Goal: Task Accomplishment & Management: Manage account settings

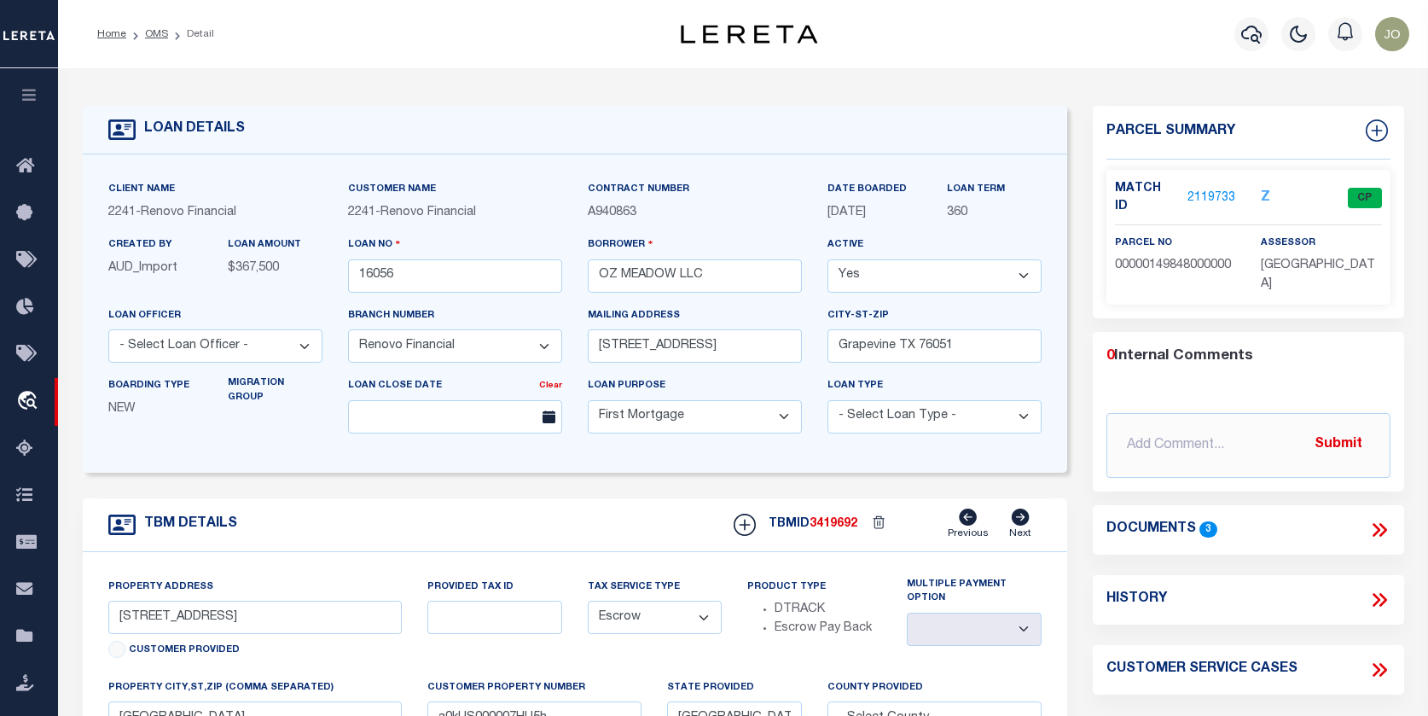
select select "25066"
select select "10"
select select "Escrow"
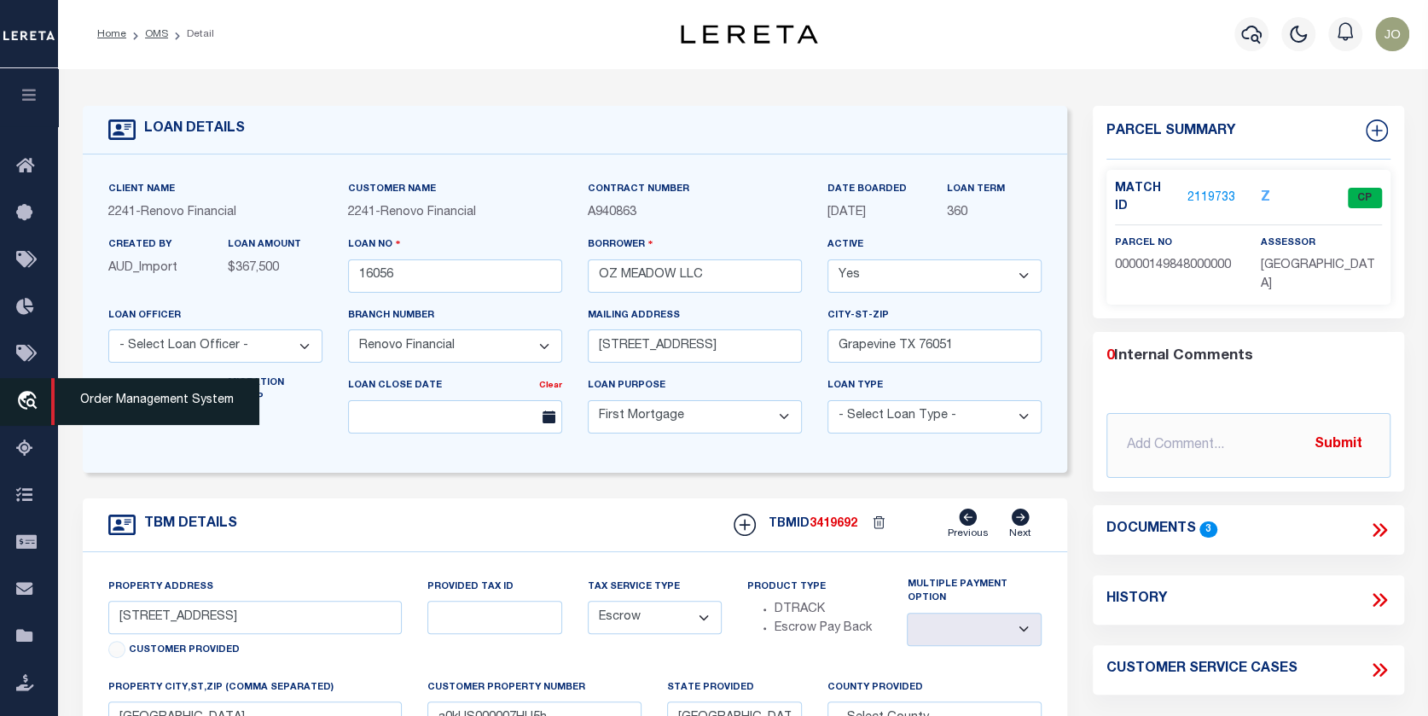
click at [26, 398] on icon "travel_explore" at bounding box center [29, 402] width 27 height 22
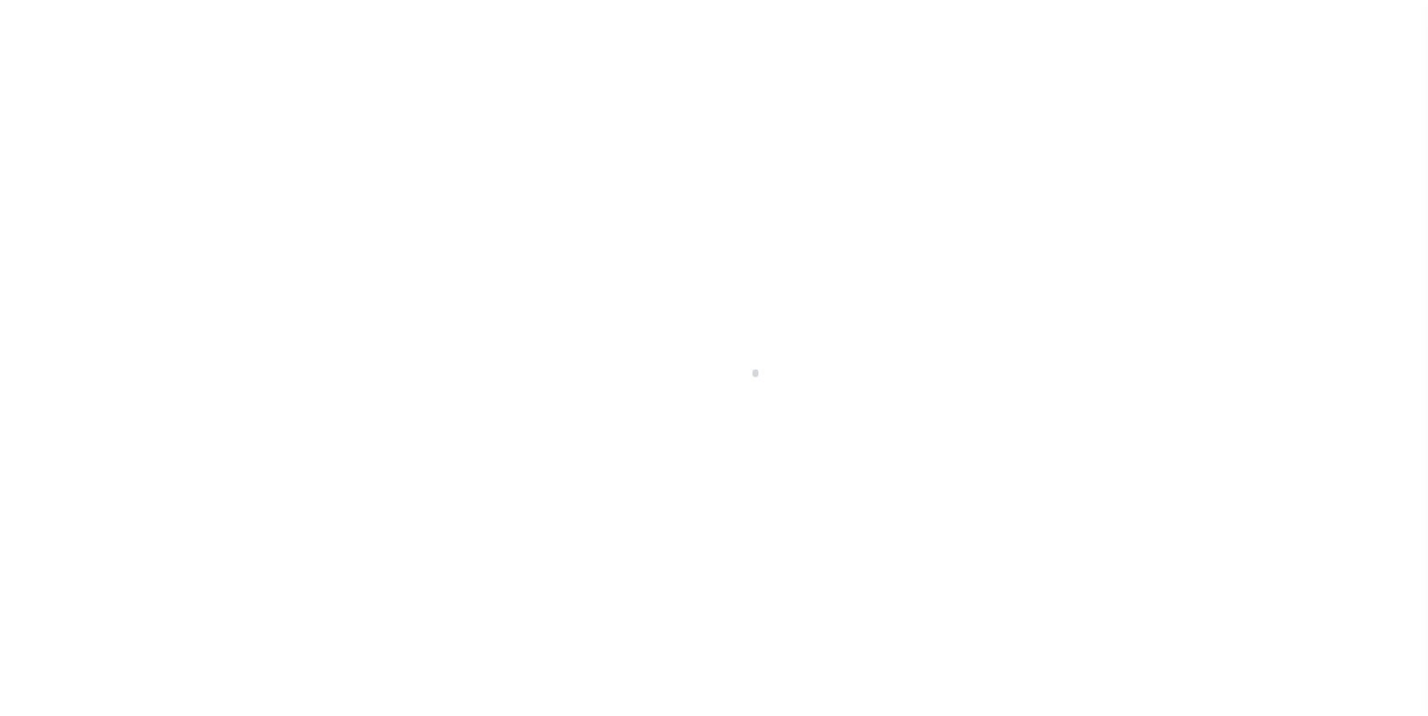
scroll to position [113, 0]
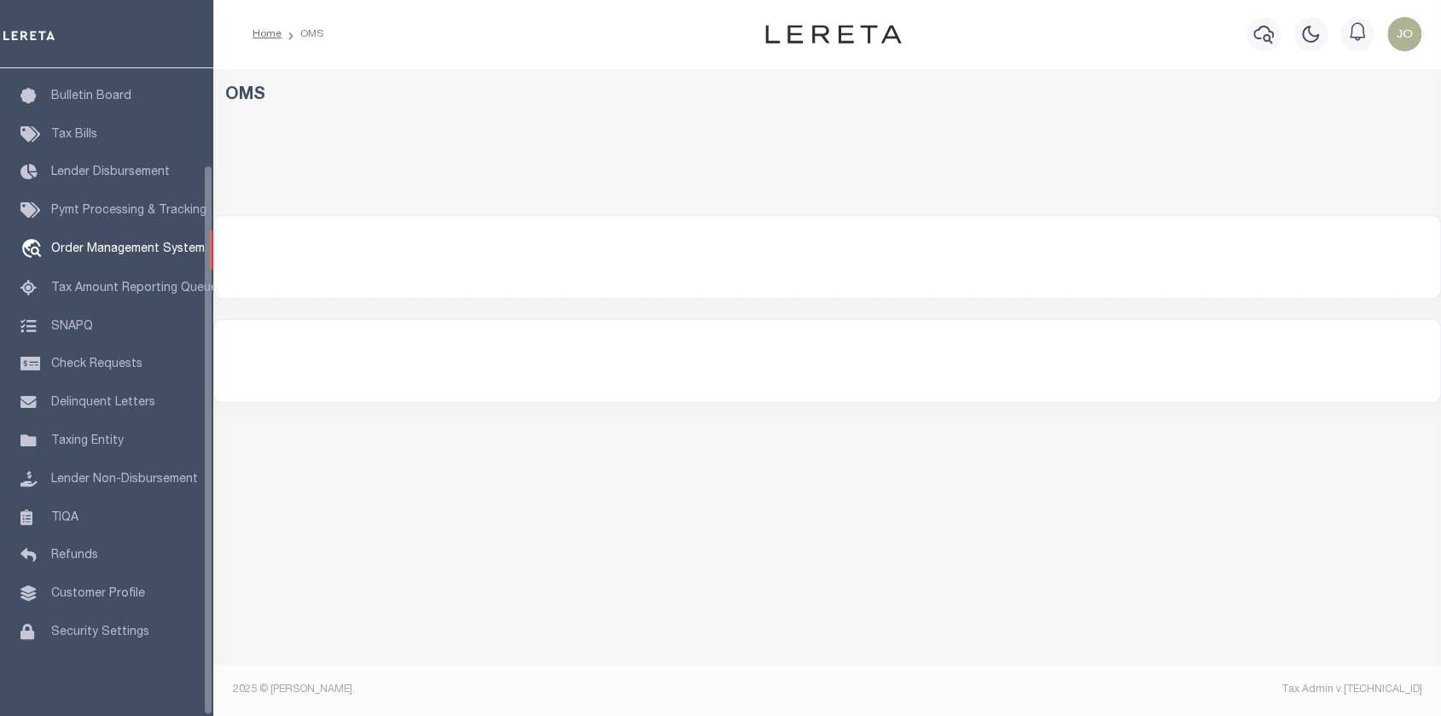
select select "200"
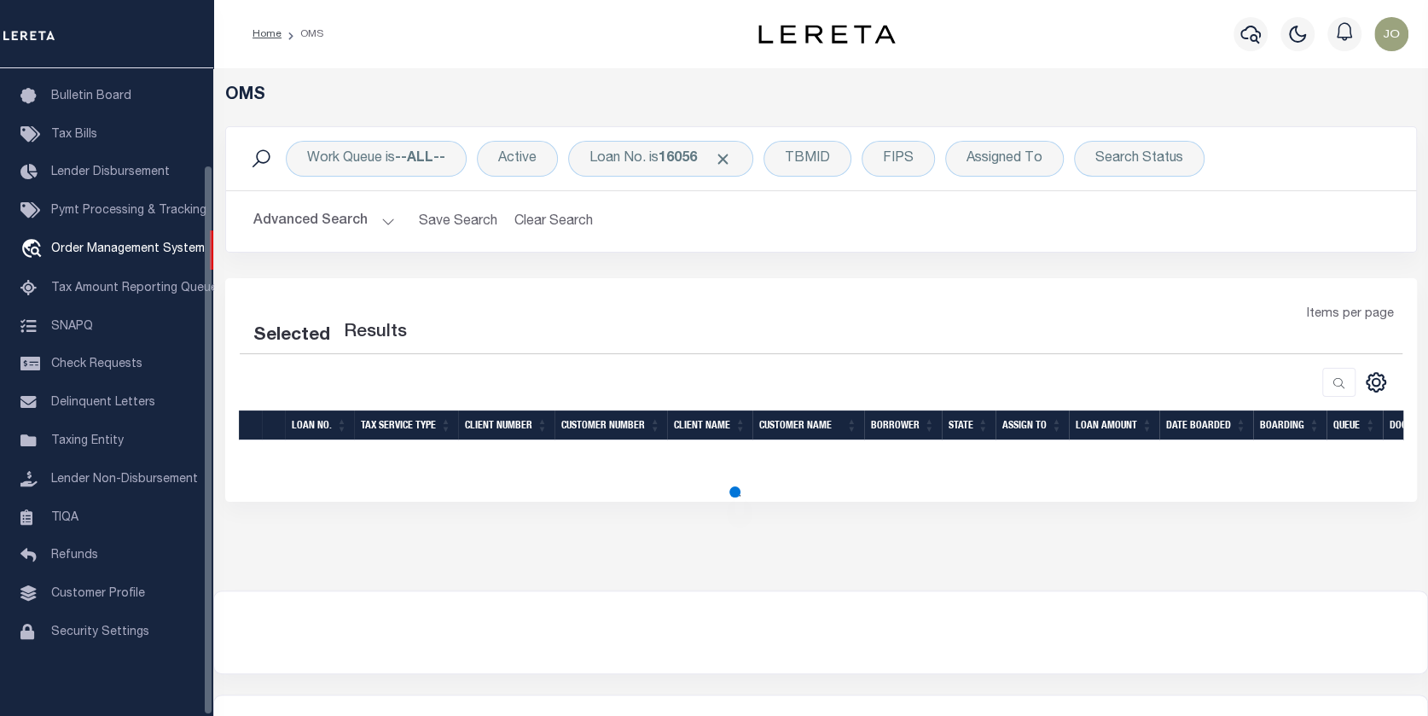
select select "200"
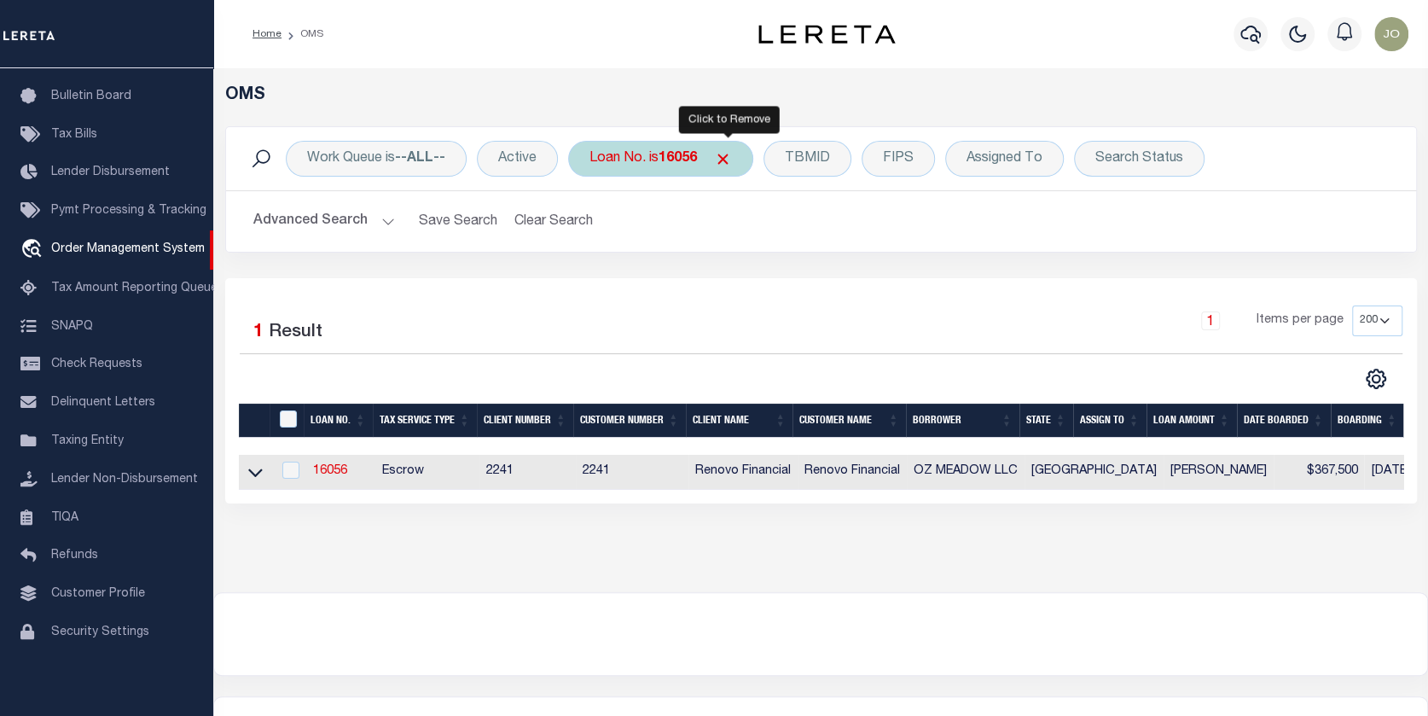
click at [729, 156] on span "Click to Remove" at bounding box center [723, 159] width 18 height 18
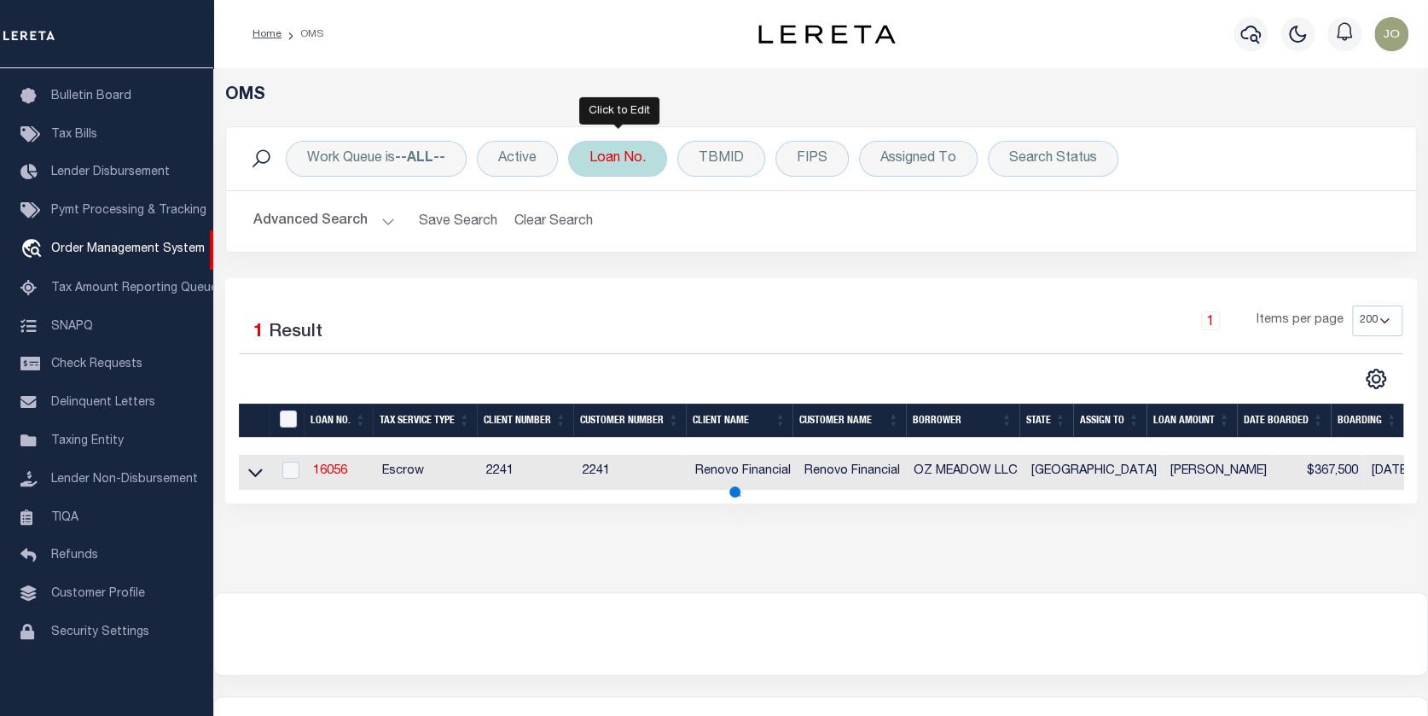
click at [604, 154] on div "Loan No." at bounding box center [617, 159] width 99 height 36
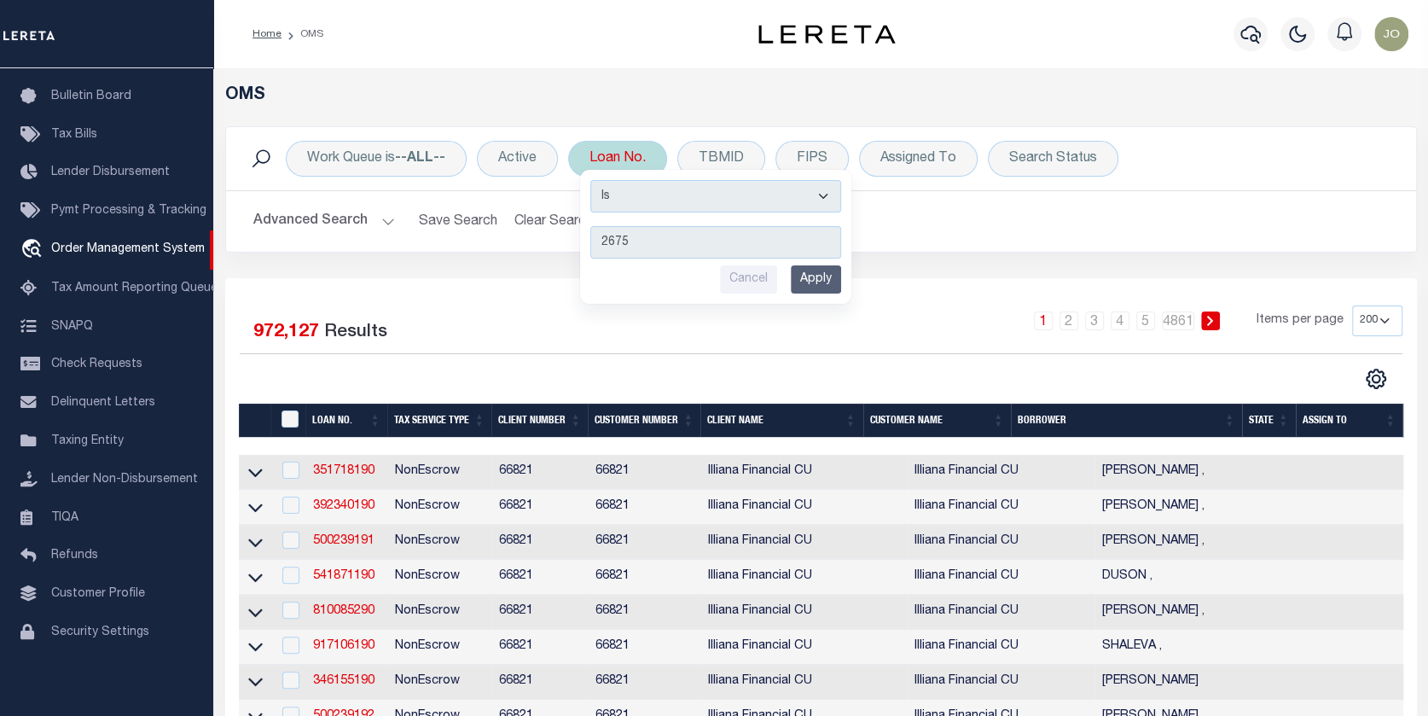
type input "2675"
click at [812, 277] on input "Apply" at bounding box center [816, 279] width 50 height 28
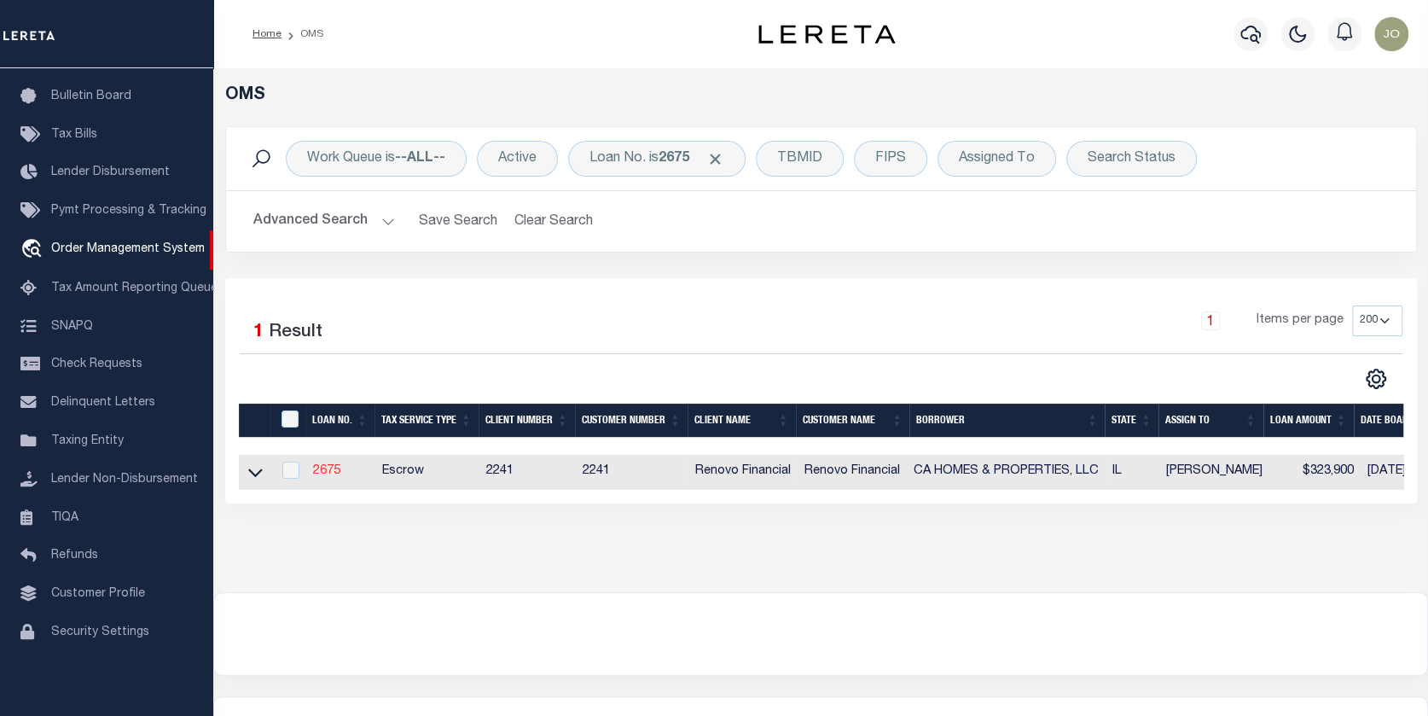
click at [328, 472] on link "2675" at bounding box center [326, 471] width 27 height 12
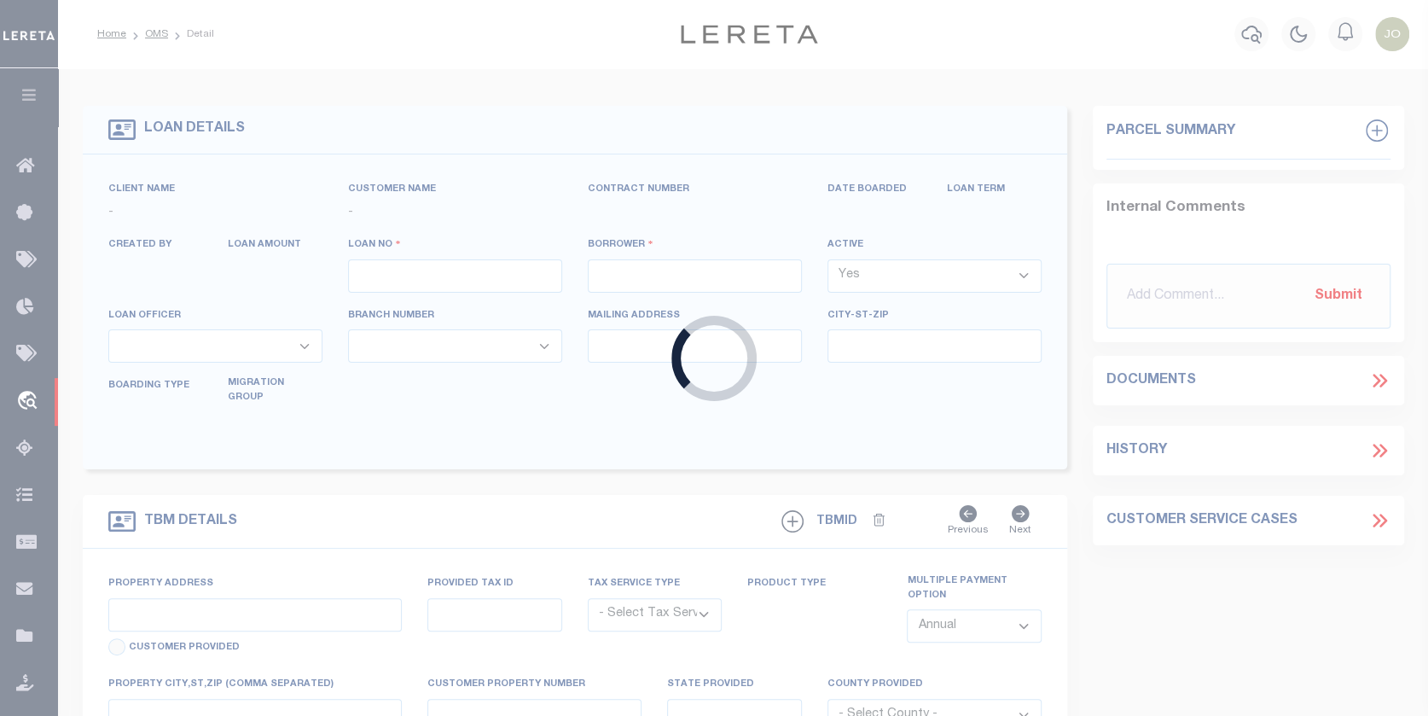
type input "2675"
type input "CA HOMES & PROPERTIES, LLC"
select select
type input "910 Young St."
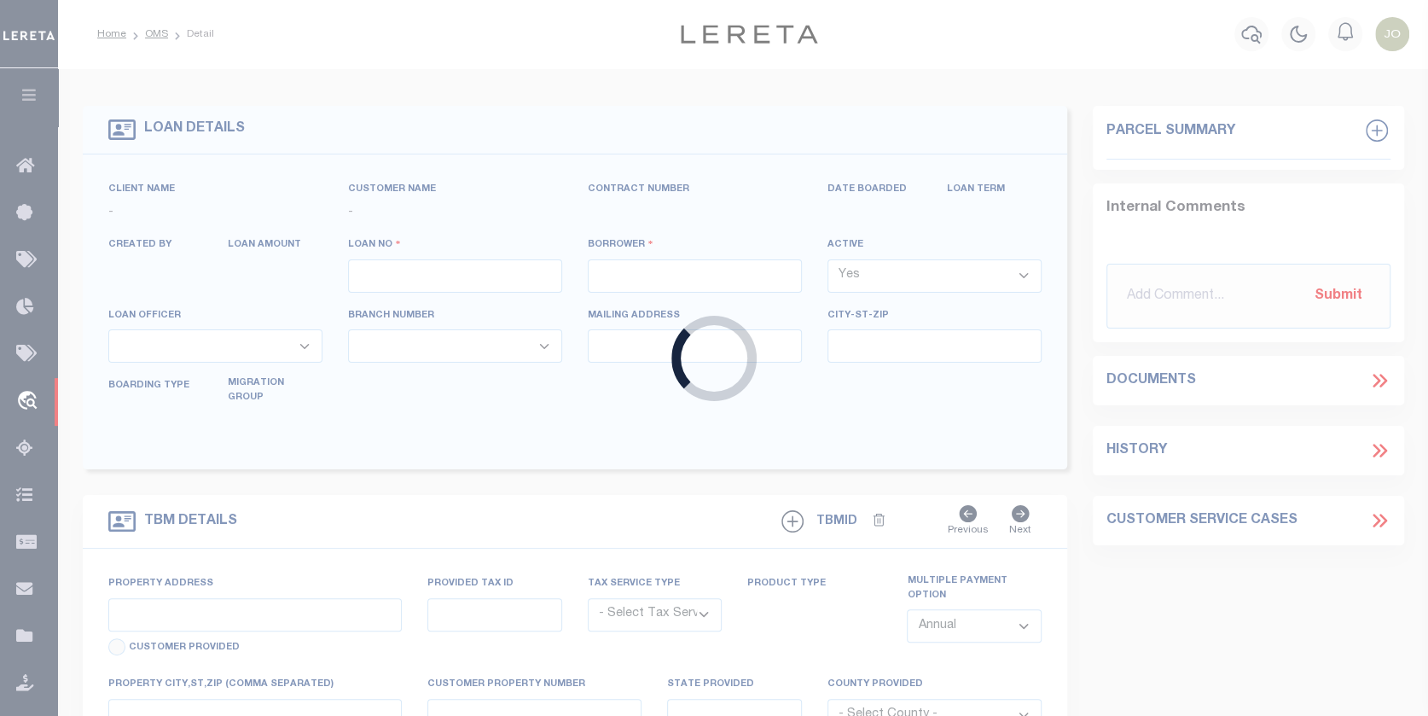
type input "Lemont IL 60439"
select select "Escrow"
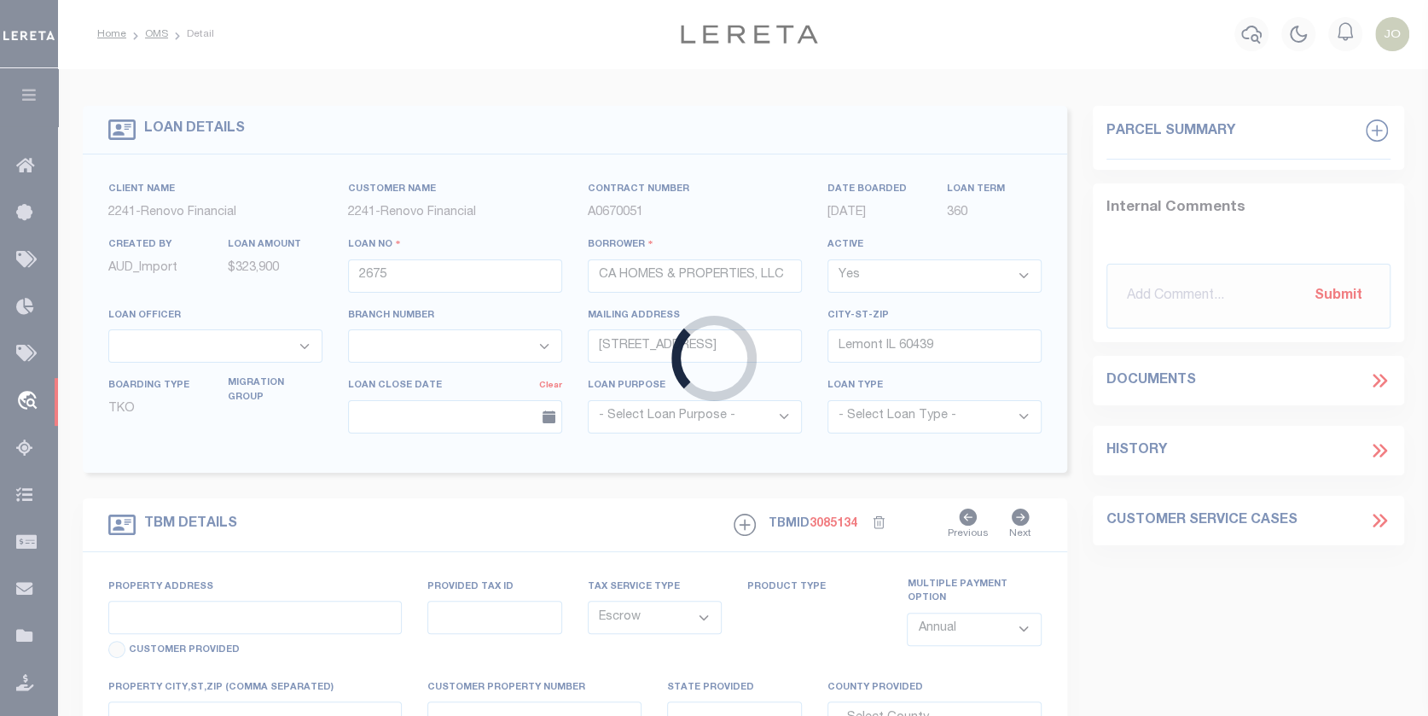
type input "17819 Commercial Avenue"
type input "30-31-107-012-0000"
select select
type input "Lansing, IL 60438"
type input "a0k2L00001CyAXh"
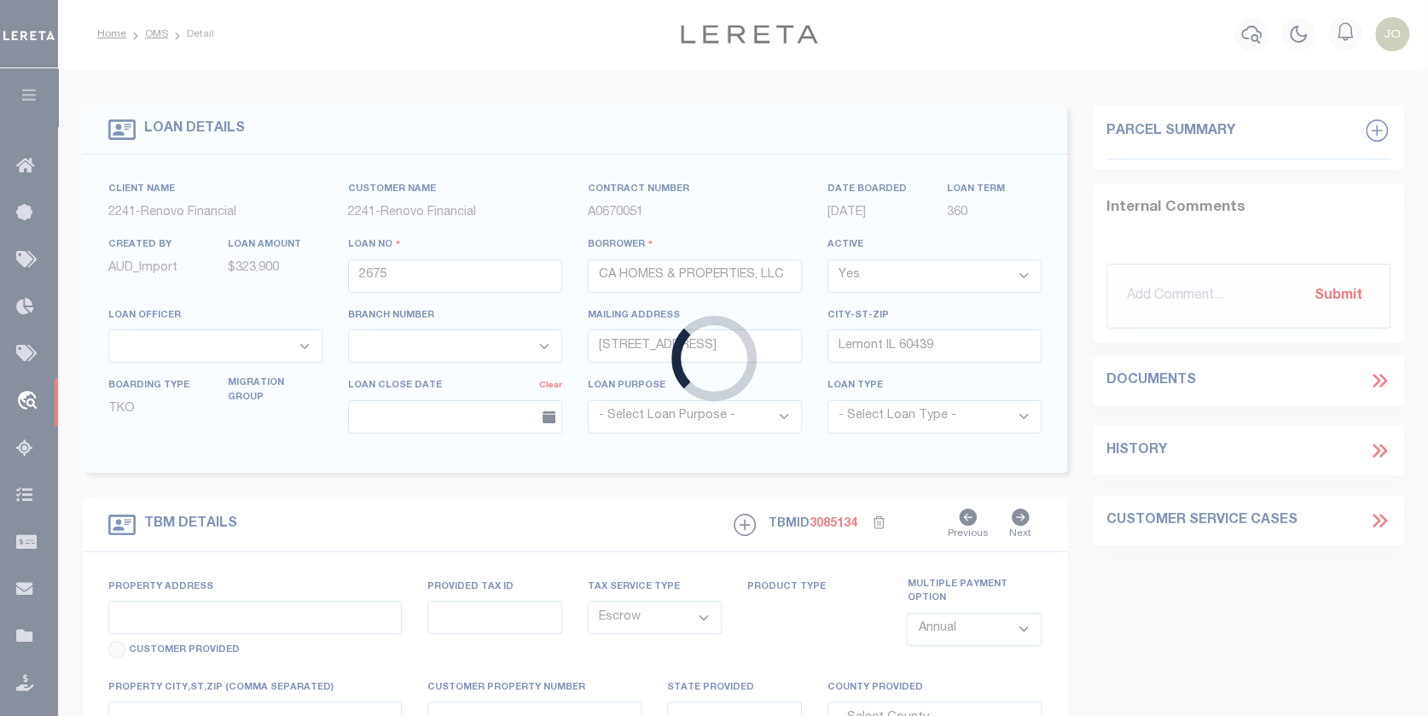
type input "IL"
select select
select select "25066"
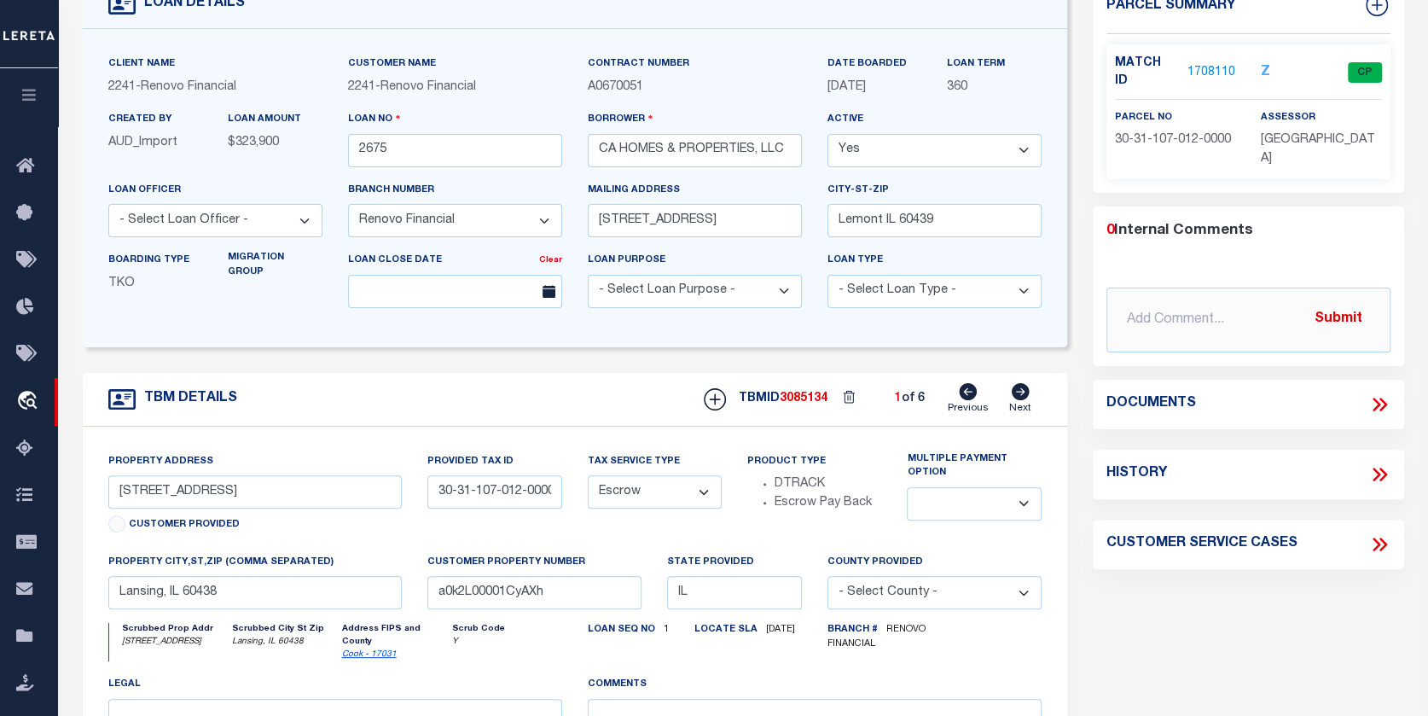
scroll to position [171, 0]
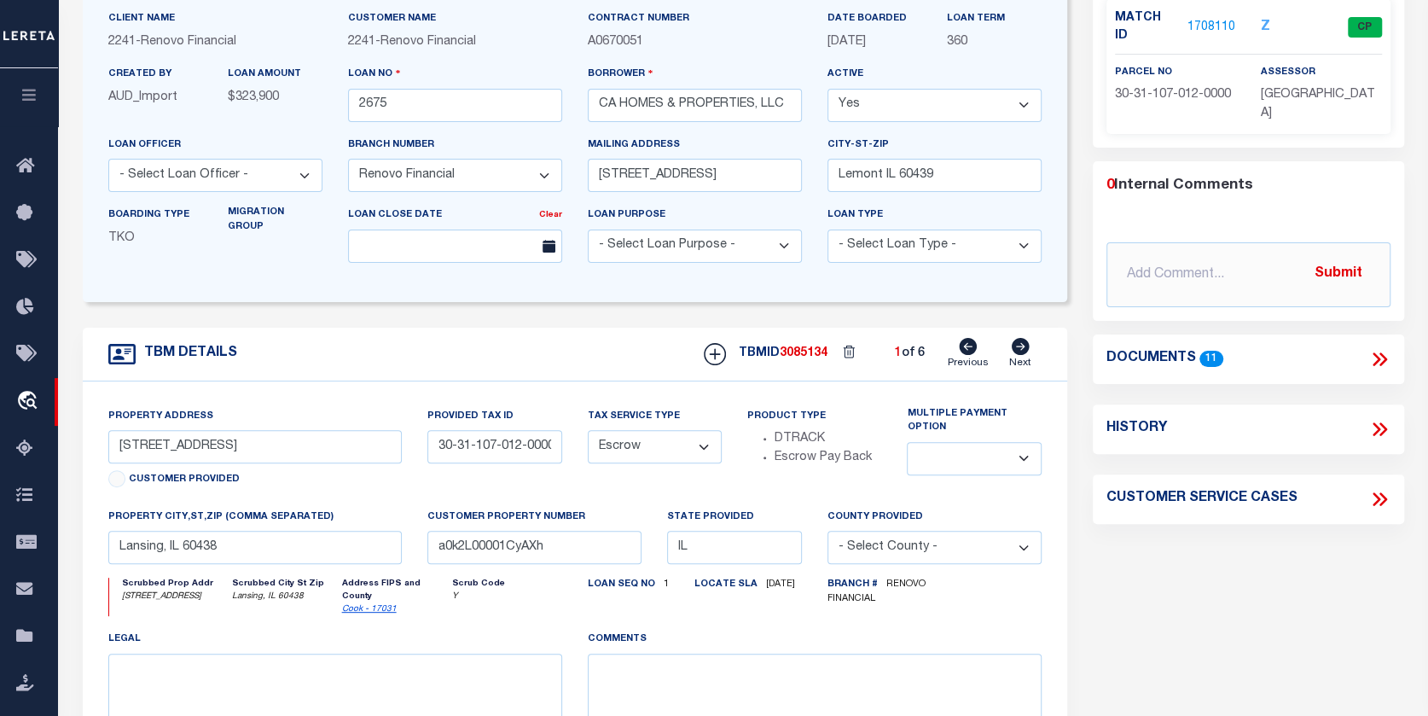
click at [1022, 349] on icon at bounding box center [1021, 346] width 18 height 17
type input "3436 Sally Drive"
type input "23-15-05-101-014"
select select
type input "Steger, IL 60475"
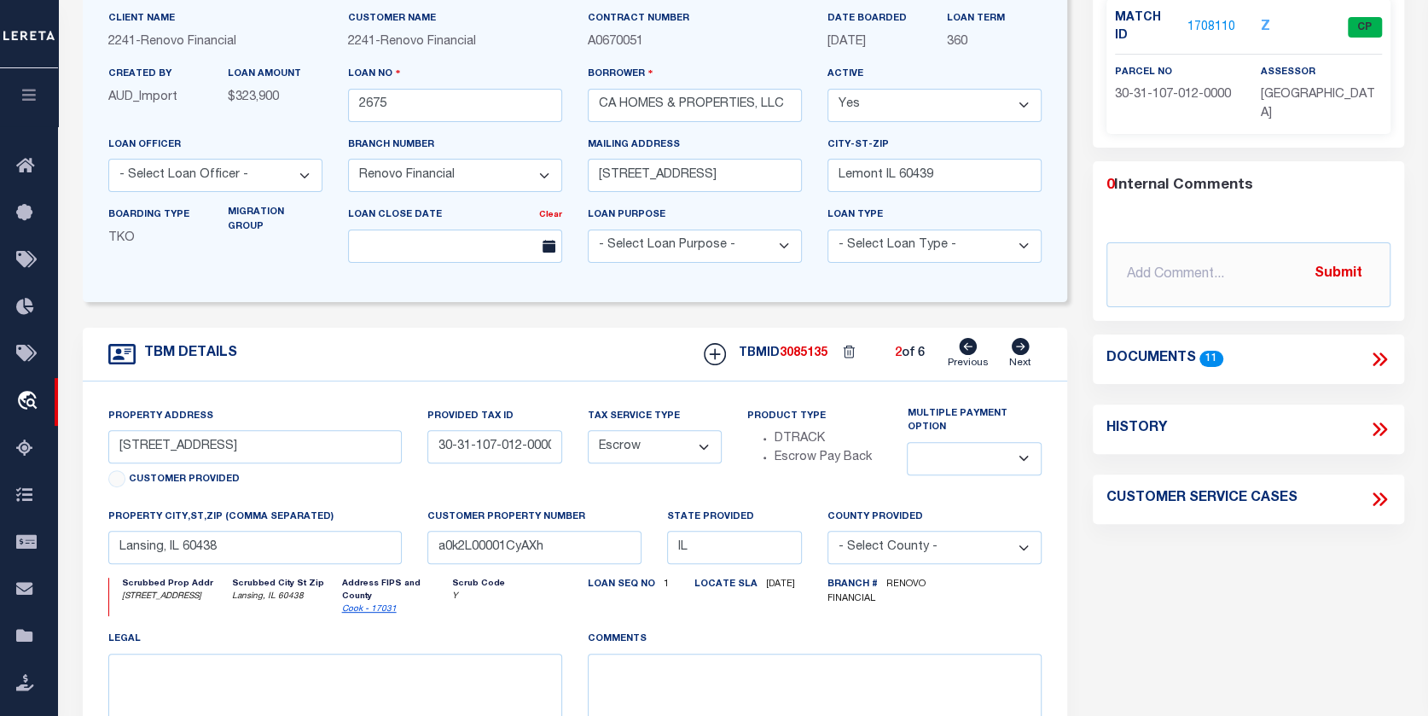
type input "a0k2L00001CyAjn"
type textarea "Situs change per client cleanup audit"
click at [1017, 346] on icon at bounding box center [1021, 346] width 18 height 17
type input "17331 Community Street"
type input "30-29-113-049-0000"
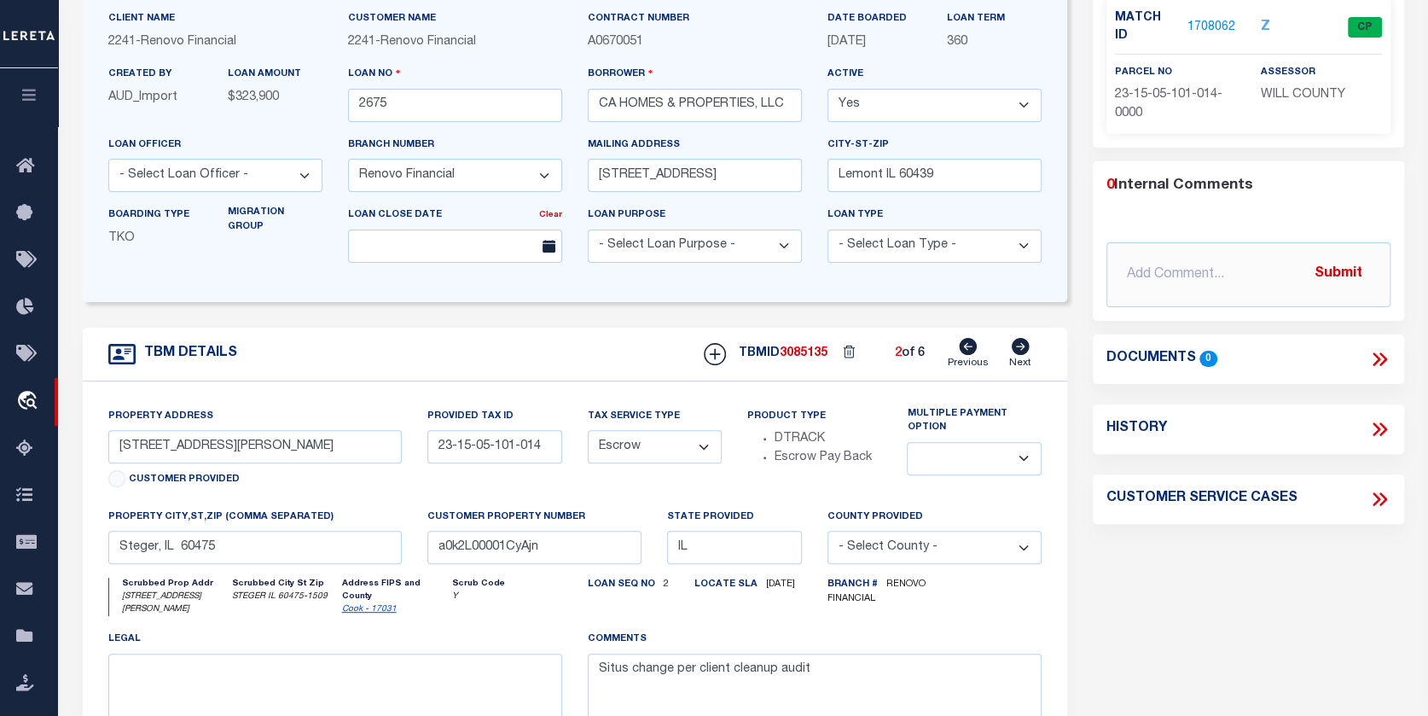
select select
type input "Lansing, IL 60438"
type input "a0k2L00001CyAjd"
select select
click at [1014, 347] on icon at bounding box center [1021, 346] width 18 height 17
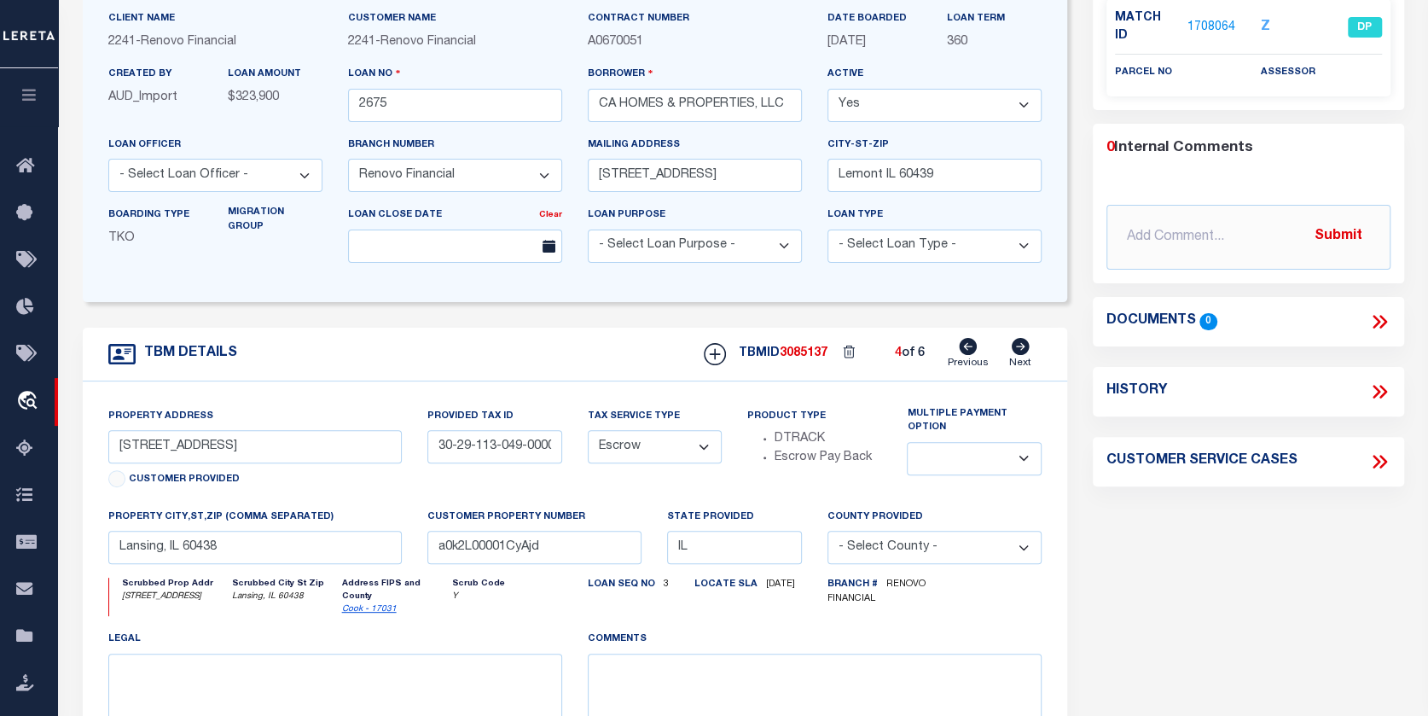
type input "3436 Sally Drive"
type input "23-15-05-101-014"
select select
type input "a0k2L00001CyAjn"
select select
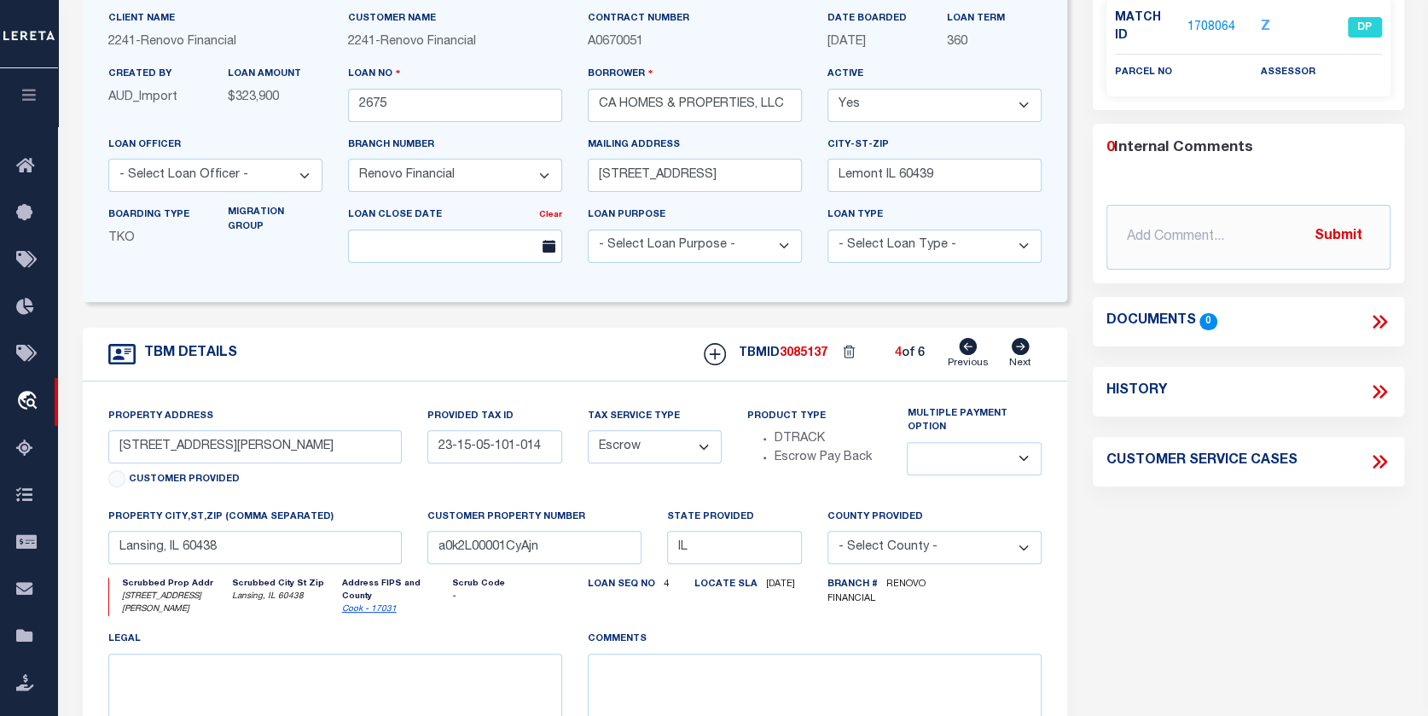
click at [1019, 351] on icon at bounding box center [1021, 346] width 18 height 17
type input "17819 Commercial Avenue"
type input "30-31-107-012-0000"
select select
type input "a0k2L00001CyAXh"
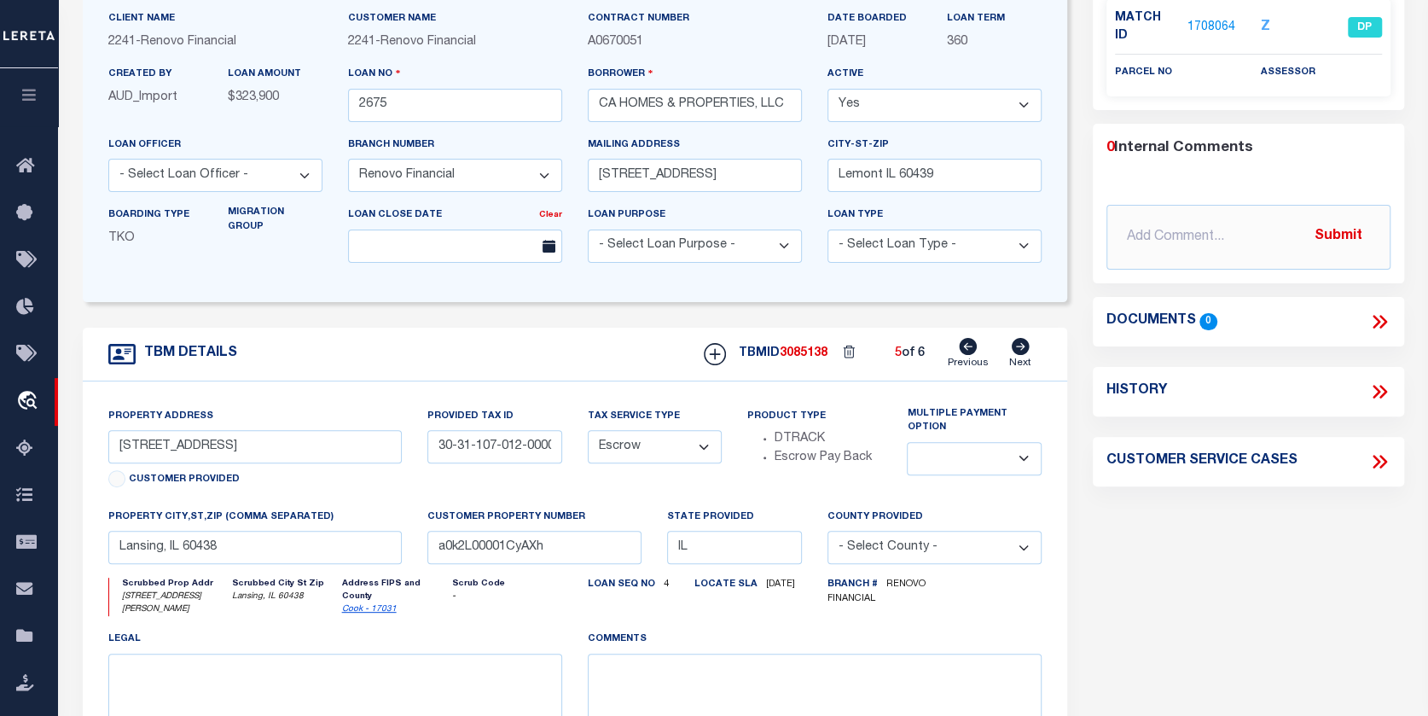
select select
click at [1017, 345] on icon at bounding box center [1021, 346] width 18 height 17
type input "17331 Community Street"
type input "30-29-113-049-0000"
select select
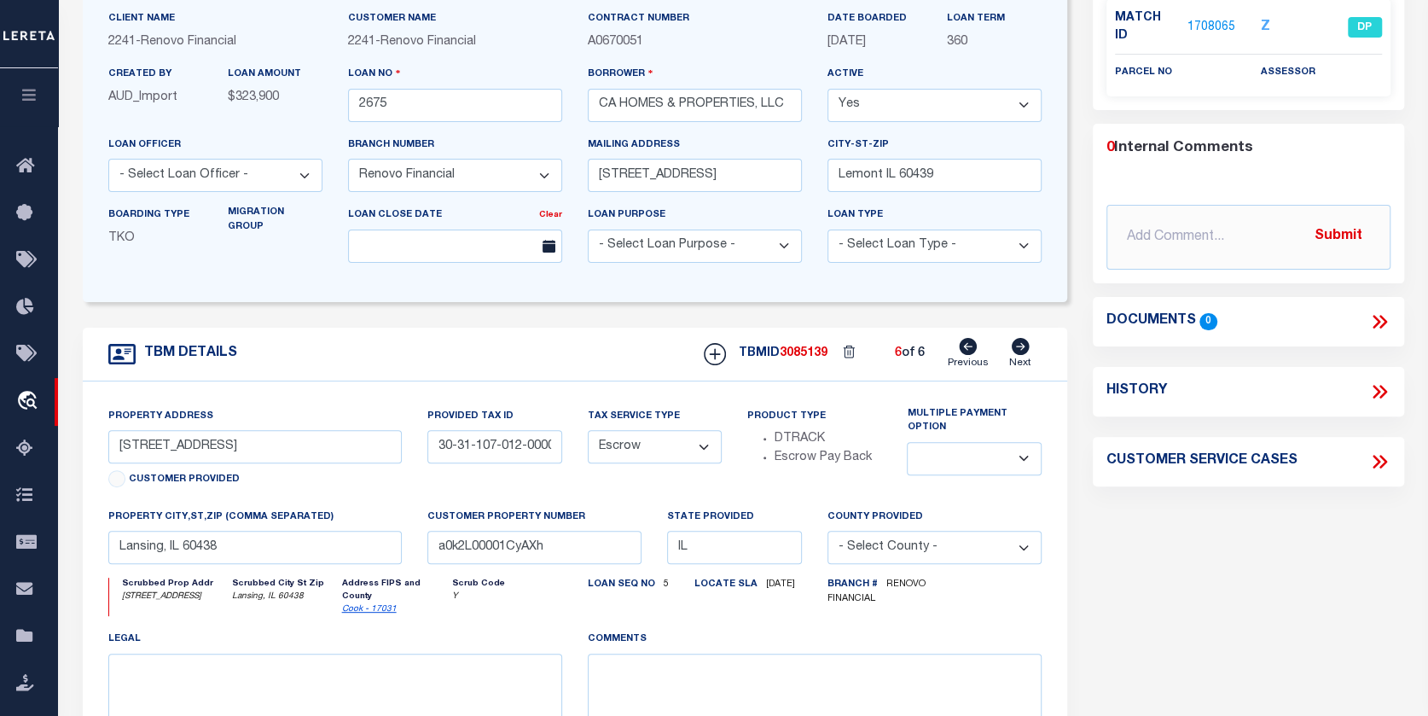
type input "a0k2L00001CyAjd"
select select
click at [967, 350] on icon at bounding box center [968, 346] width 18 height 17
type input "17819 Commercial Avenue"
type input "30-31-107-012-0000"
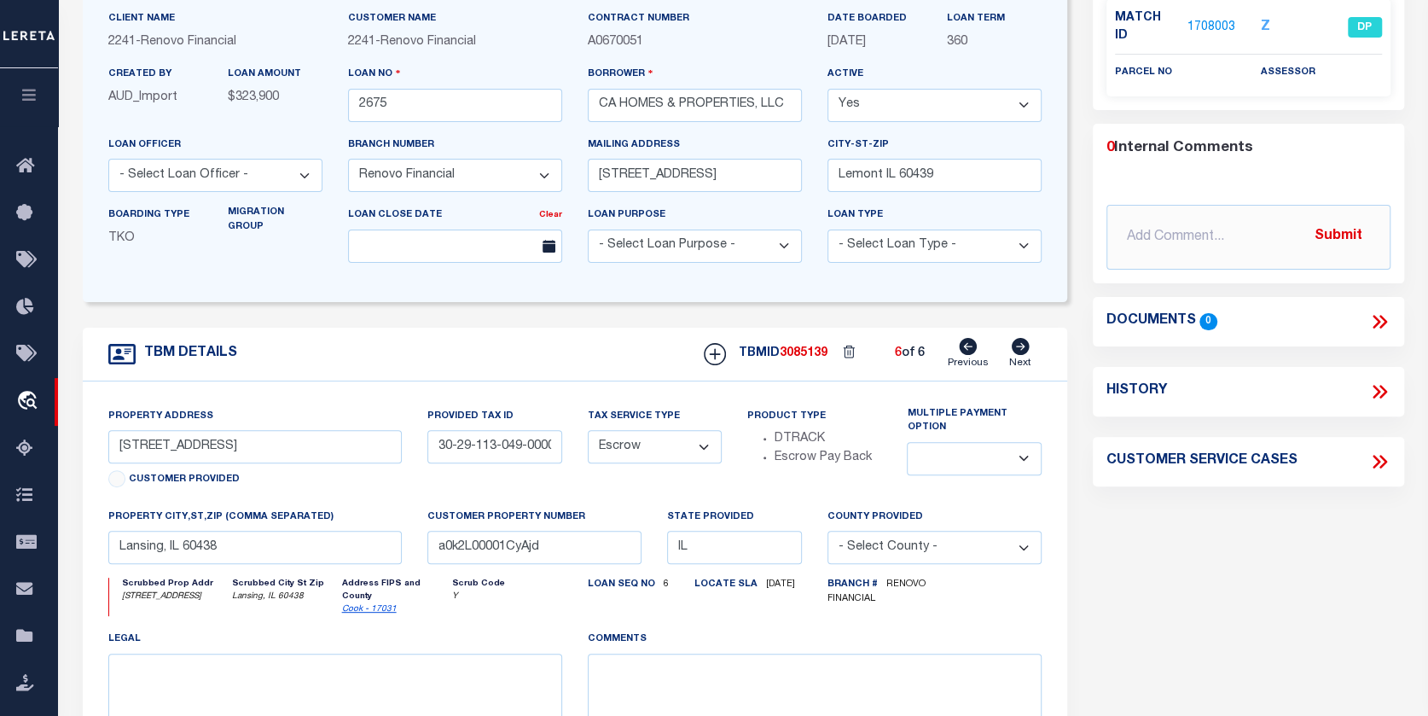
select select
type input "a0k2L00001CyAXh"
select select
click at [967, 350] on icon at bounding box center [968, 346] width 18 height 17
type input "3436 Sally Drive"
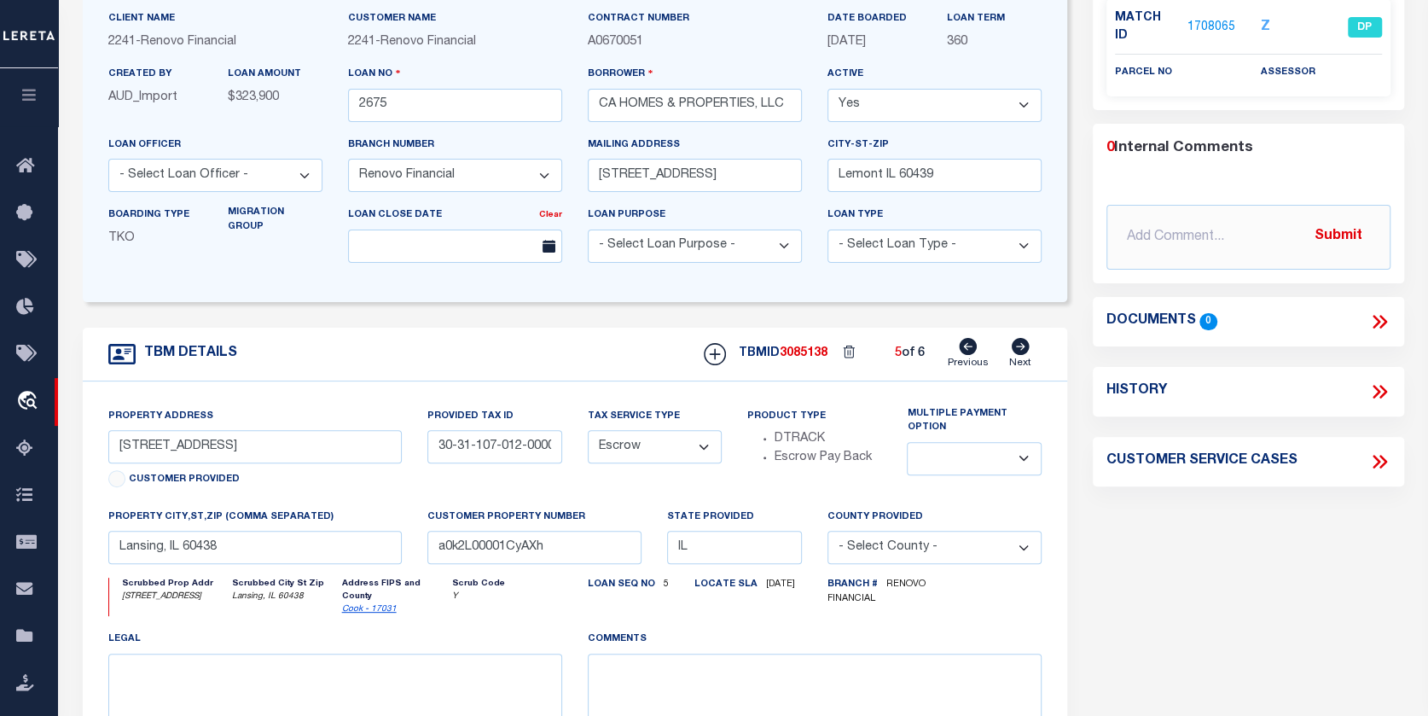
type input "23-15-05-101-014"
select select
type input "a0k2L00001CyAjn"
select select
click at [967, 350] on icon at bounding box center [968, 346] width 18 height 17
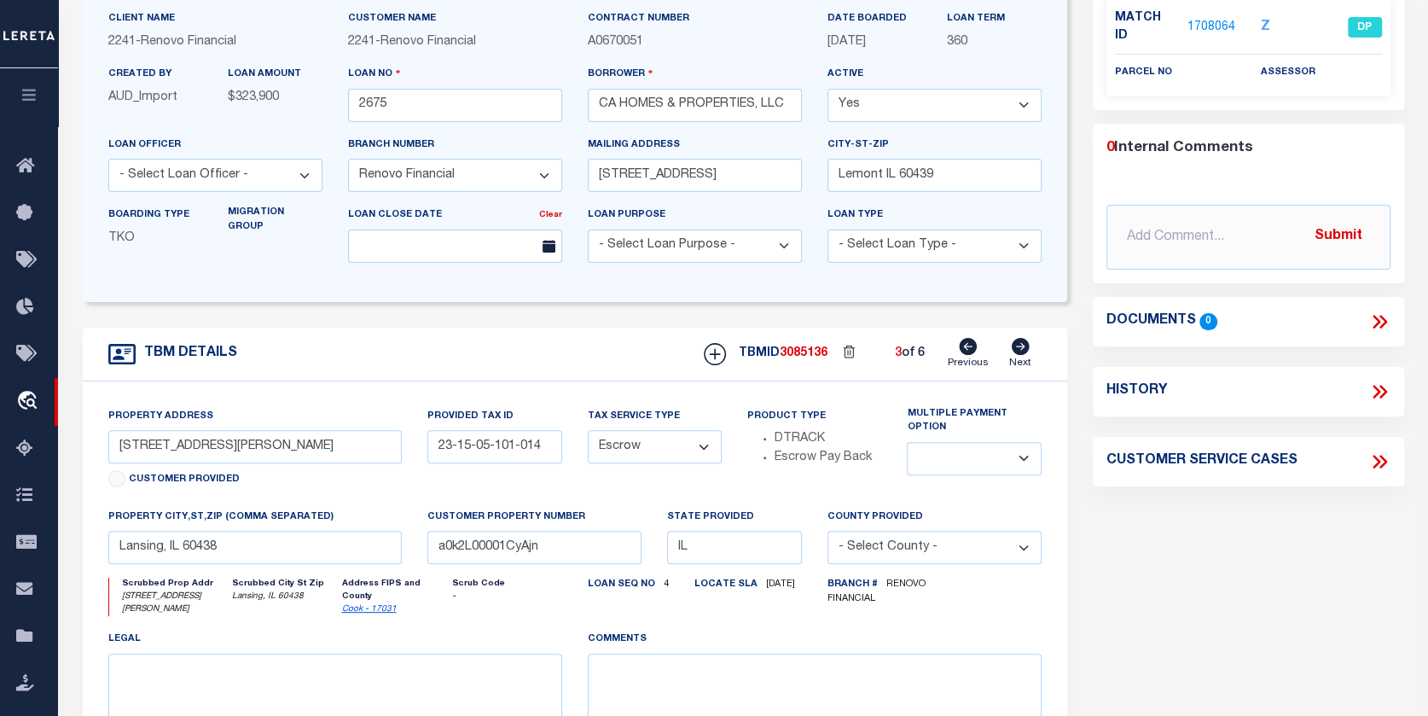
type input "17331 Community Street"
type input "30-29-113-049-0000"
select select
type input "a0k2L00001CyAjd"
select select
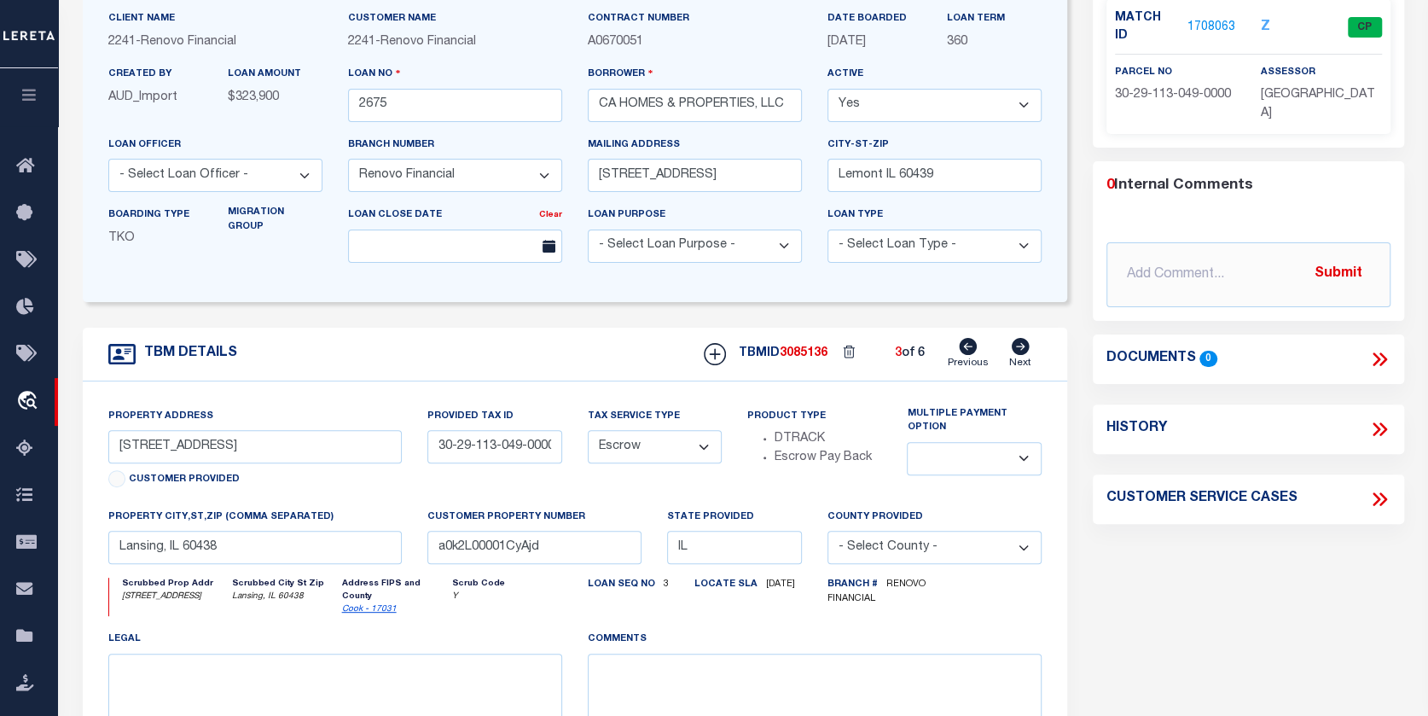
click at [967, 350] on icon at bounding box center [968, 346] width 18 height 17
type input "3436 Sally Drive"
type input "23-15-05-101-014"
select select
type input "Steger, IL 60475"
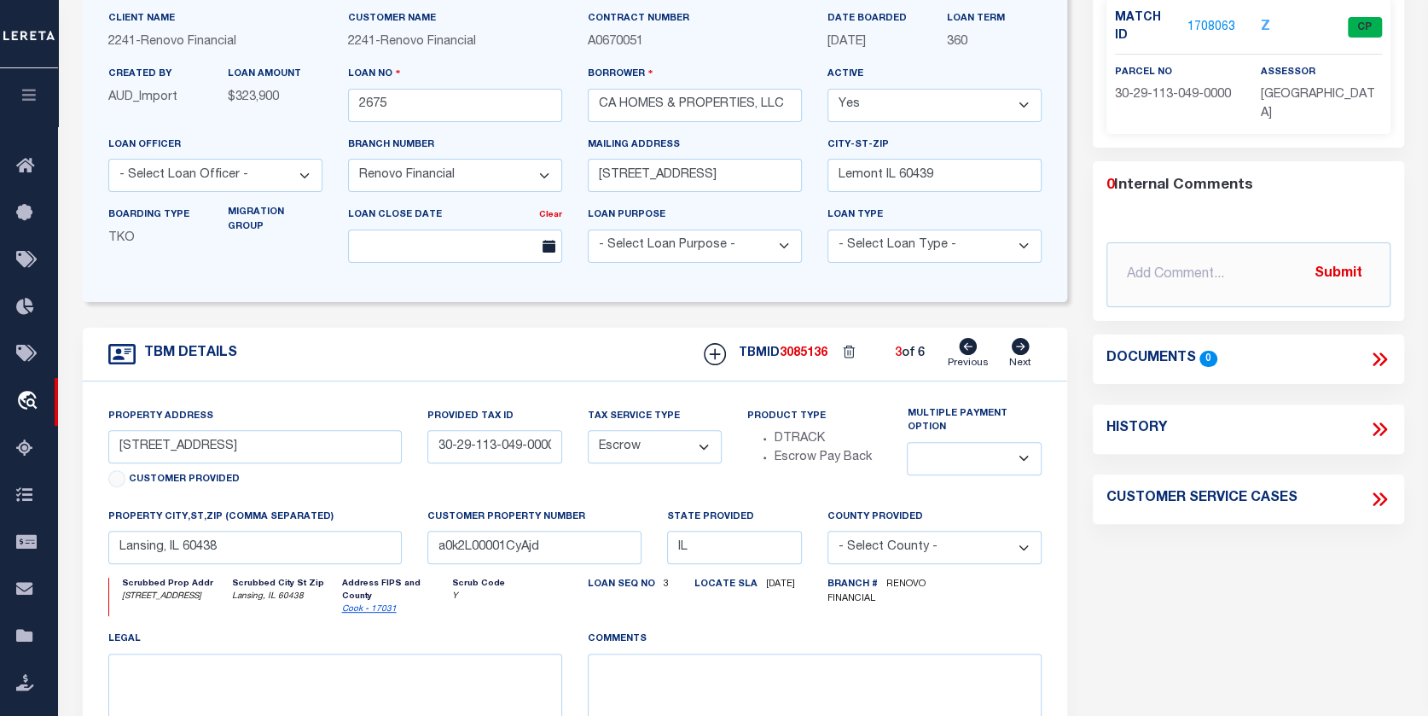
type input "a0k2L00001CyAjn"
type textarea "Situs change per client cleanup audit"
click at [967, 350] on icon at bounding box center [968, 346] width 18 height 17
type input "17819 Commercial Avenue"
type input "30-31-107-012-0000"
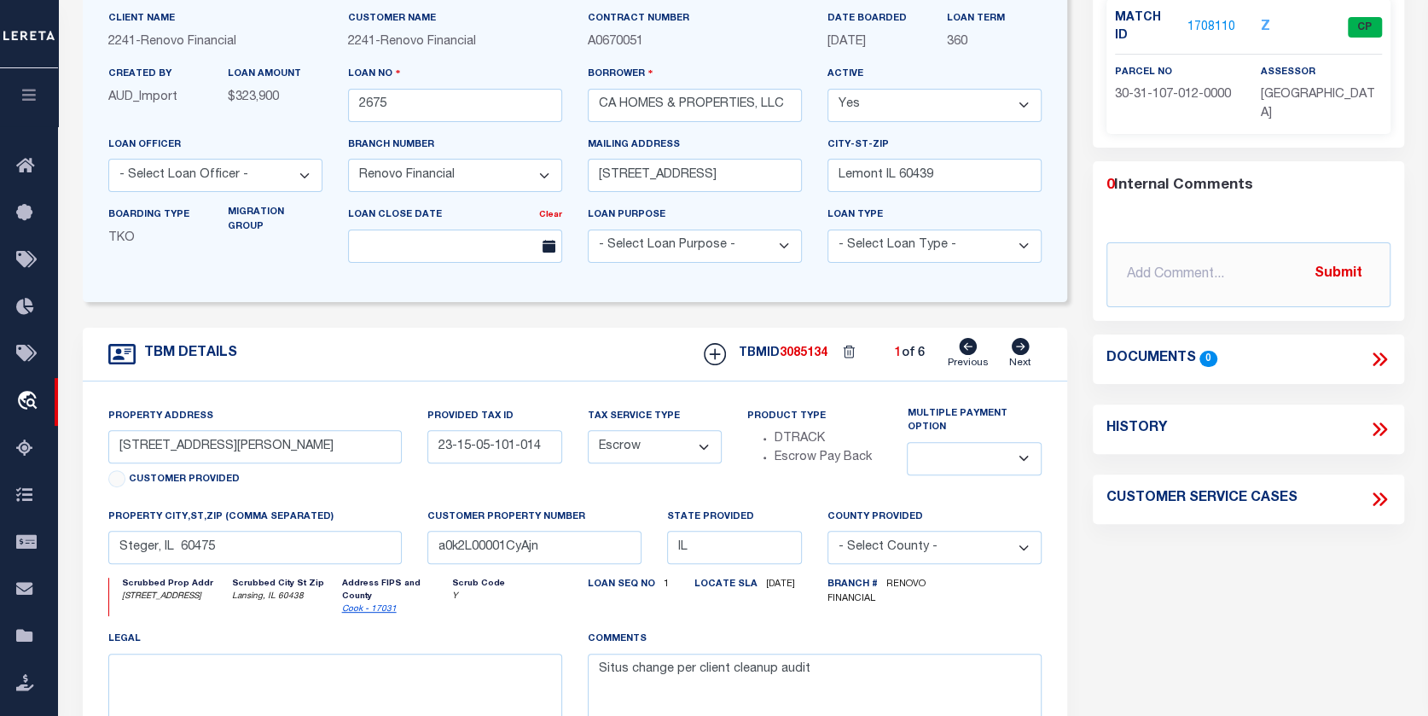
select select
type input "Lansing, IL 60438"
type input "a0k2L00001CyAXh"
select select
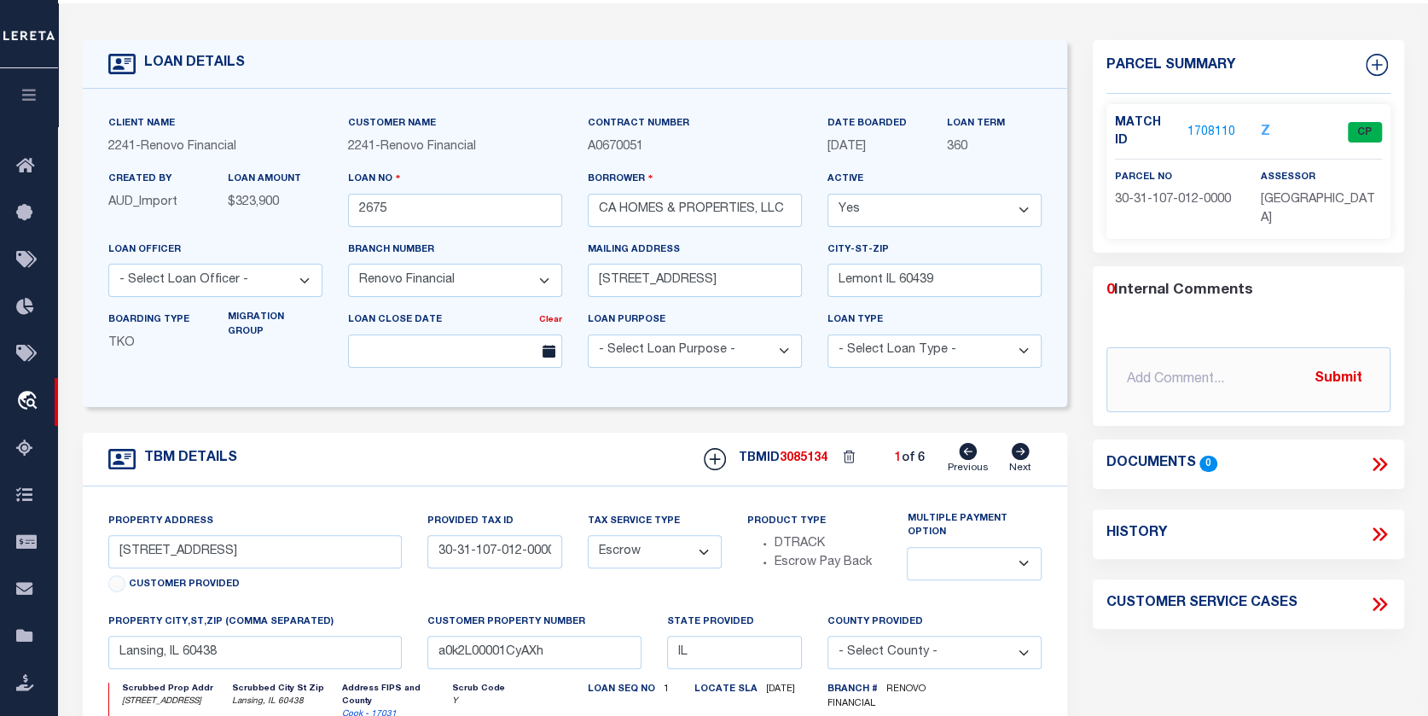
scroll to position [0, 0]
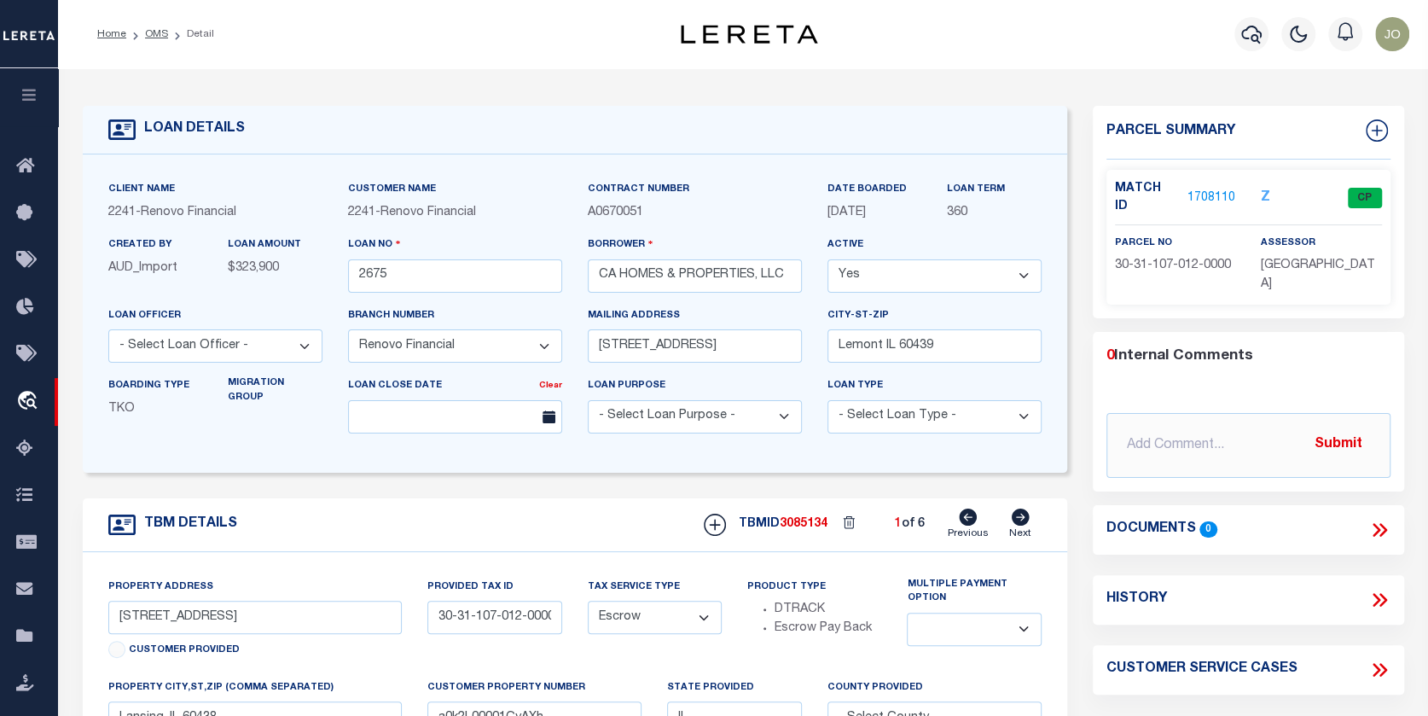
click at [1206, 189] on link "1708110" at bounding box center [1212, 198] width 48 height 18
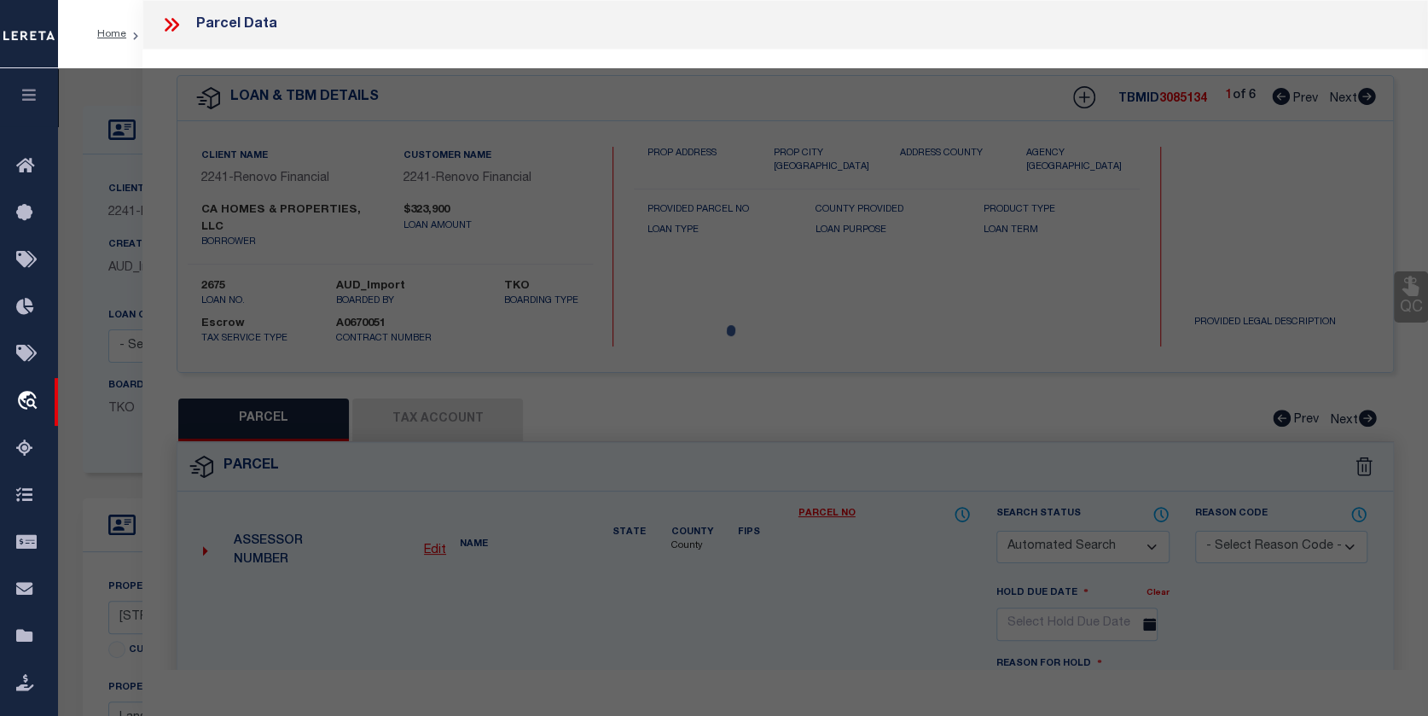
checkbox input "false"
select select "CP"
type input "CHRIS URBAN"
select select
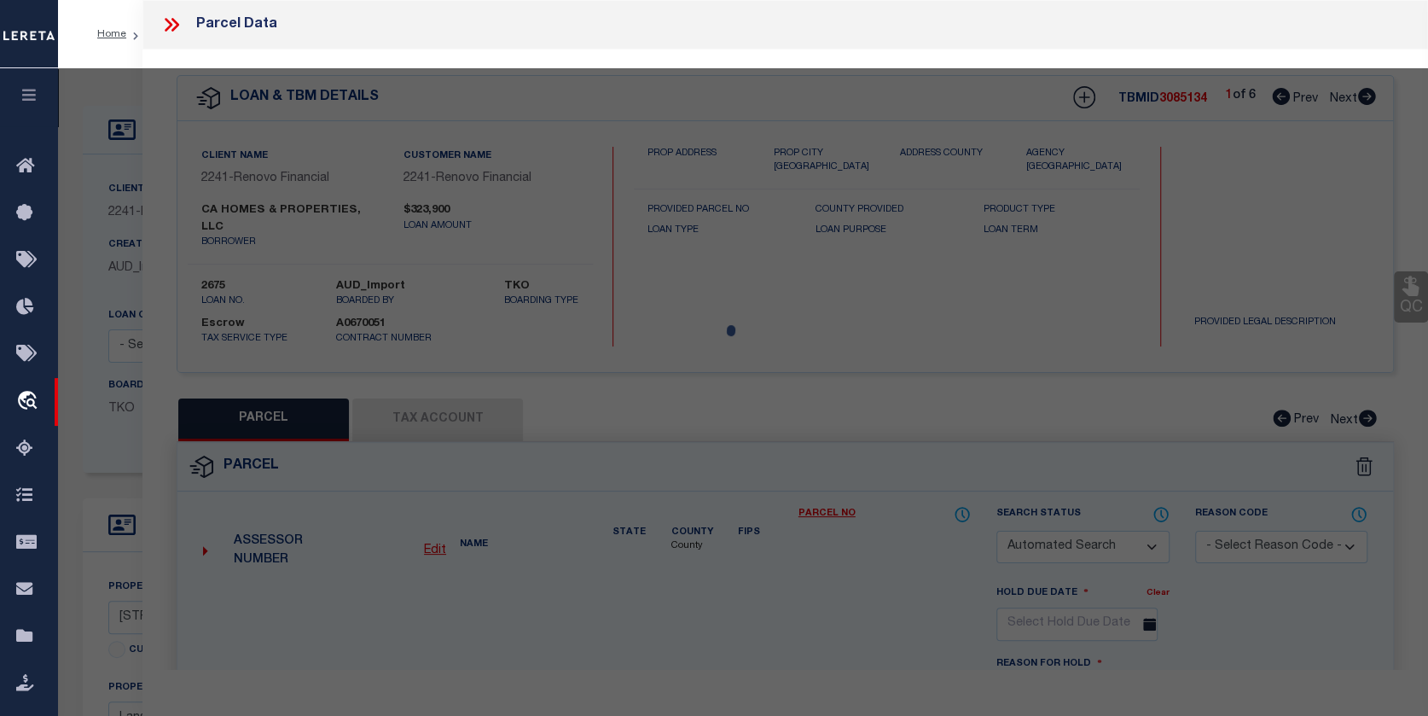
type input "17819 COMMERCIAL AVE"
checkbox input "false"
type input "LANSING IL 60438"
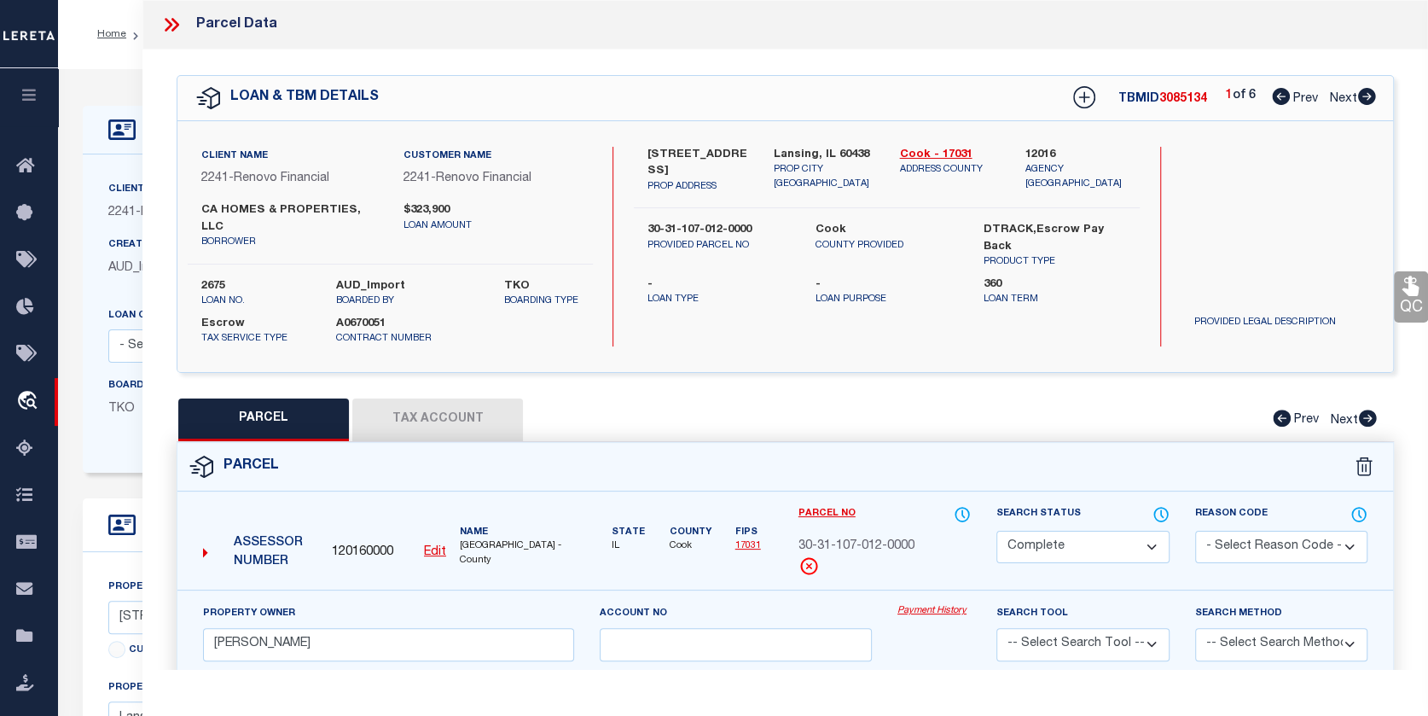
click at [471, 401] on button "Tax Account" at bounding box center [437, 419] width 171 height 43
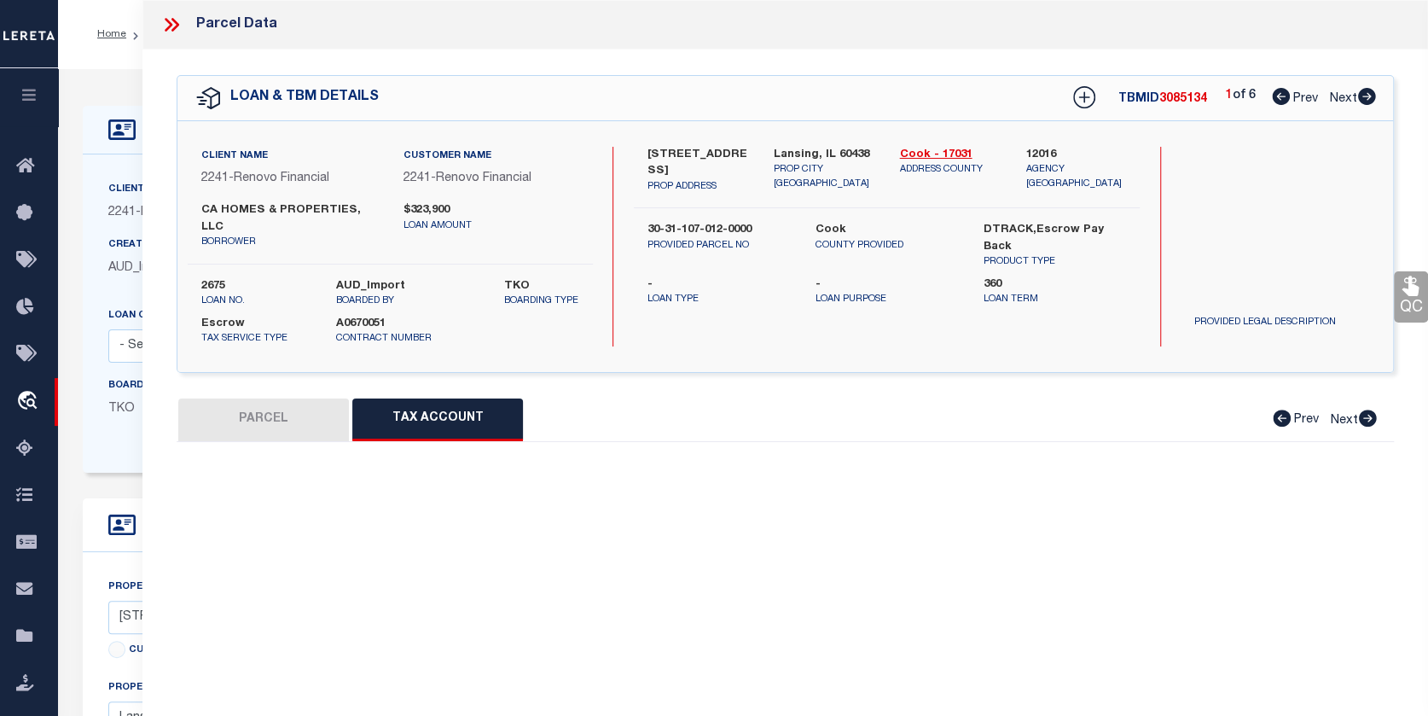
select select "100"
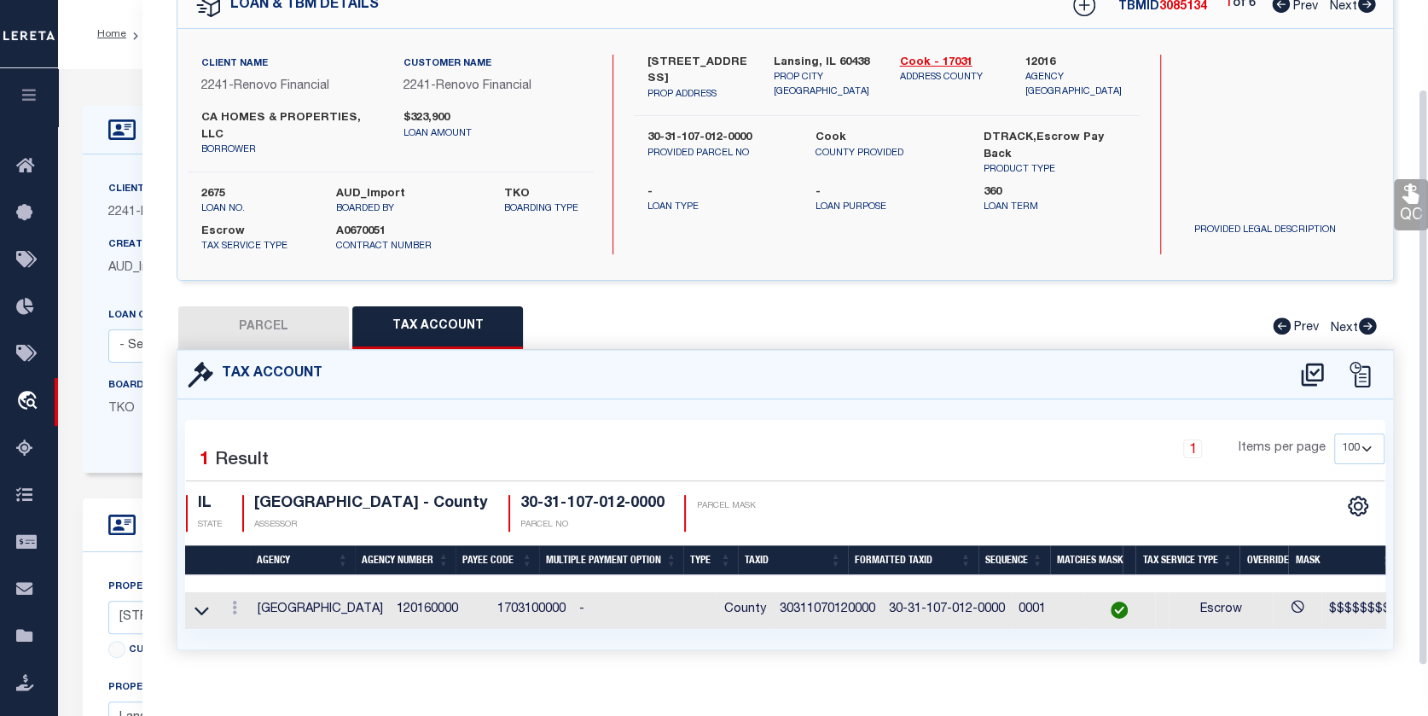
scroll to position [107, 0]
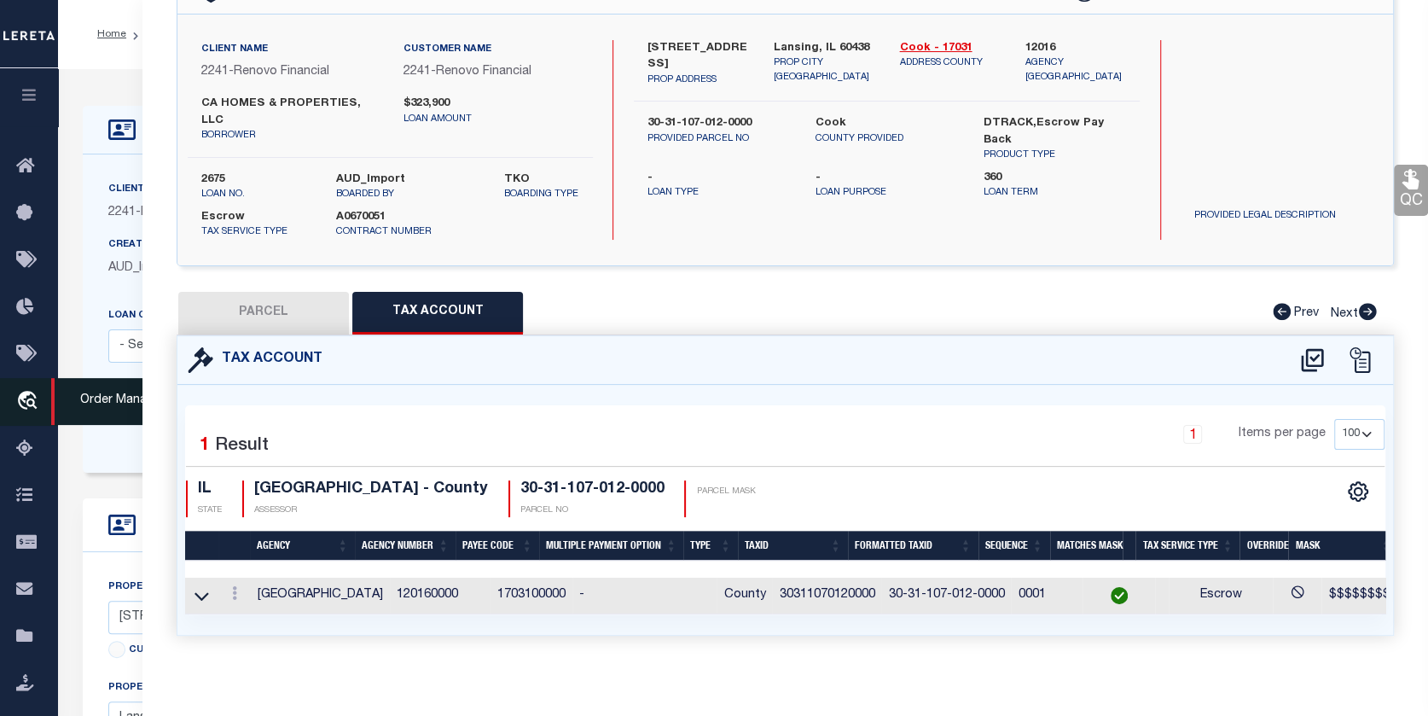
click at [31, 396] on icon "travel_explore" at bounding box center [29, 402] width 27 height 22
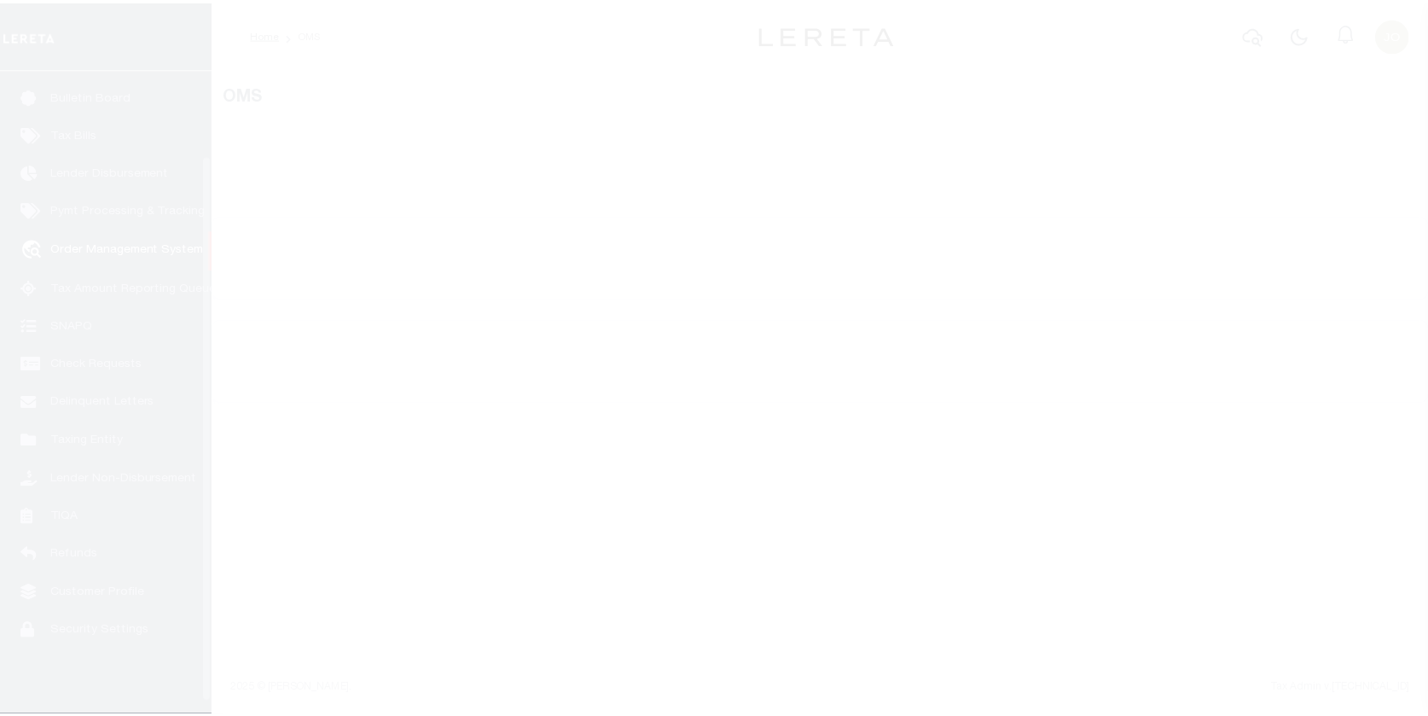
scroll to position [113, 0]
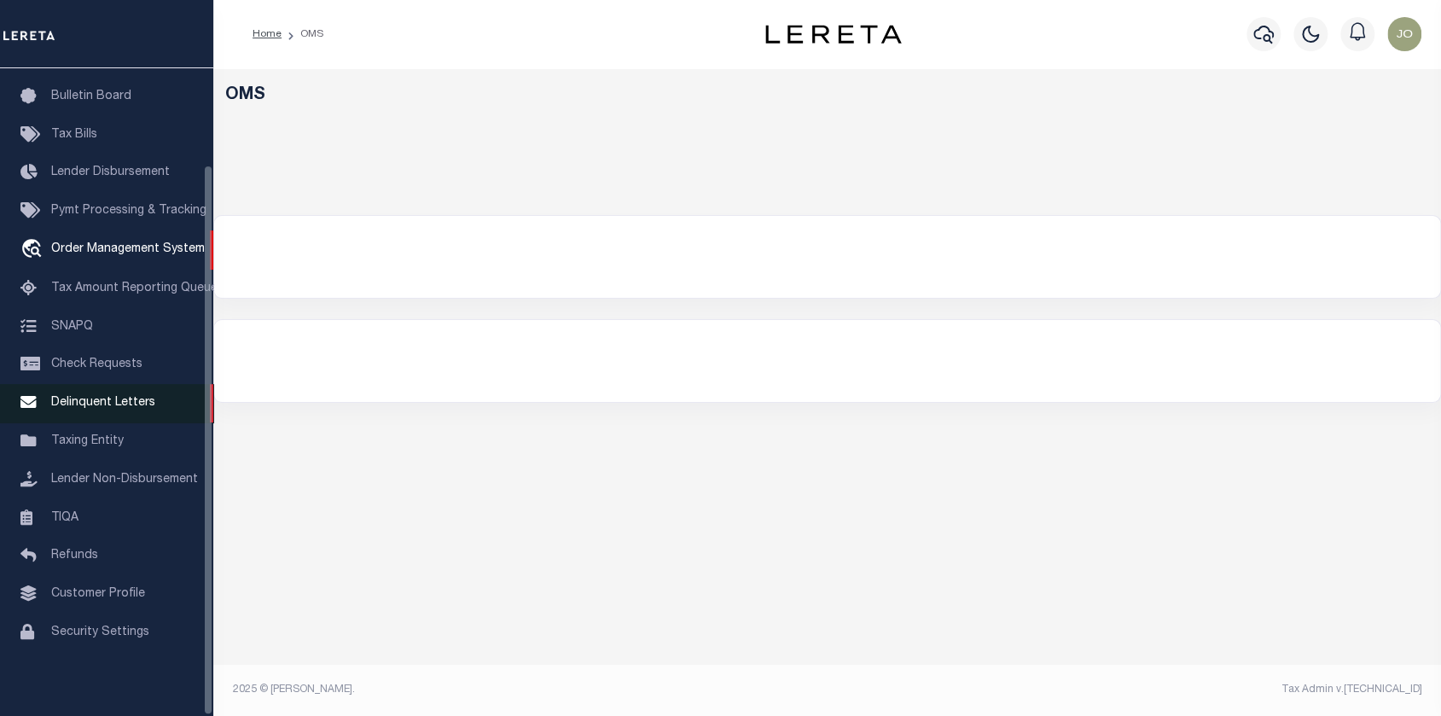
select select "200"
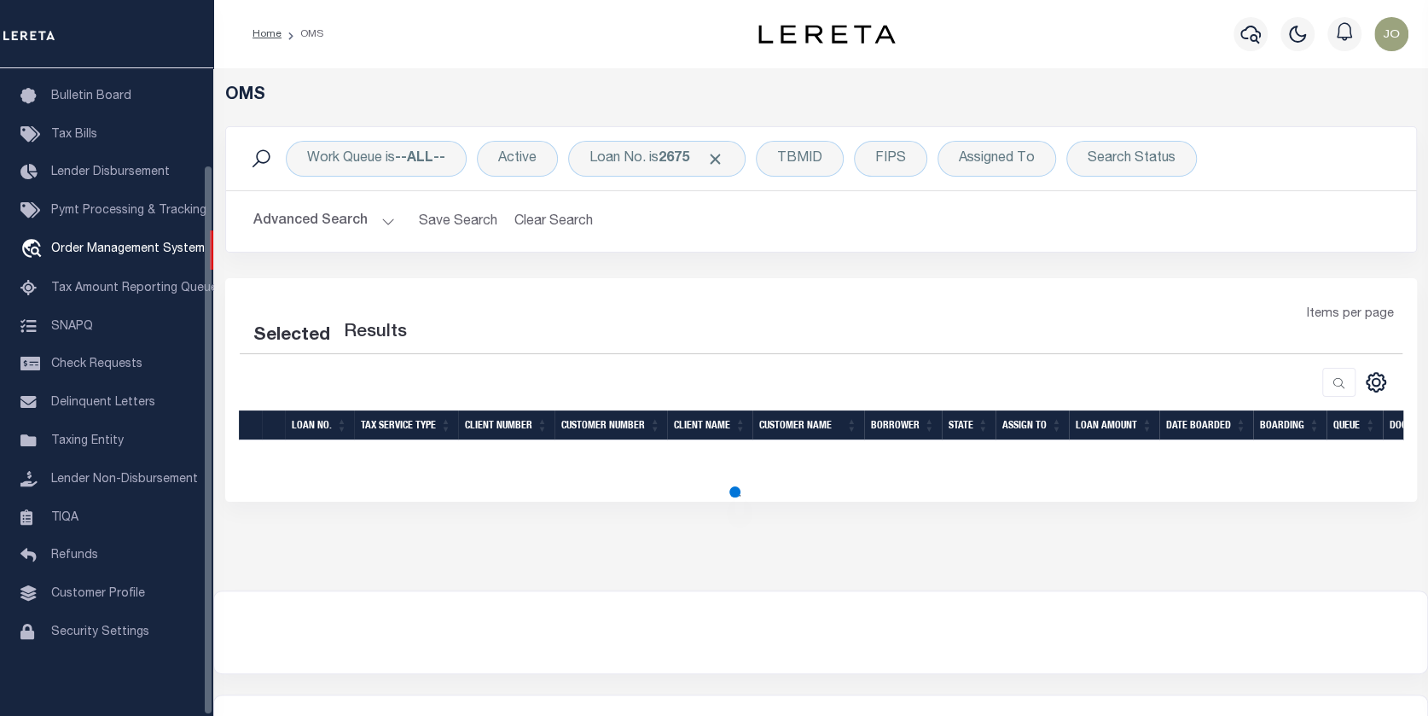
select select "200"
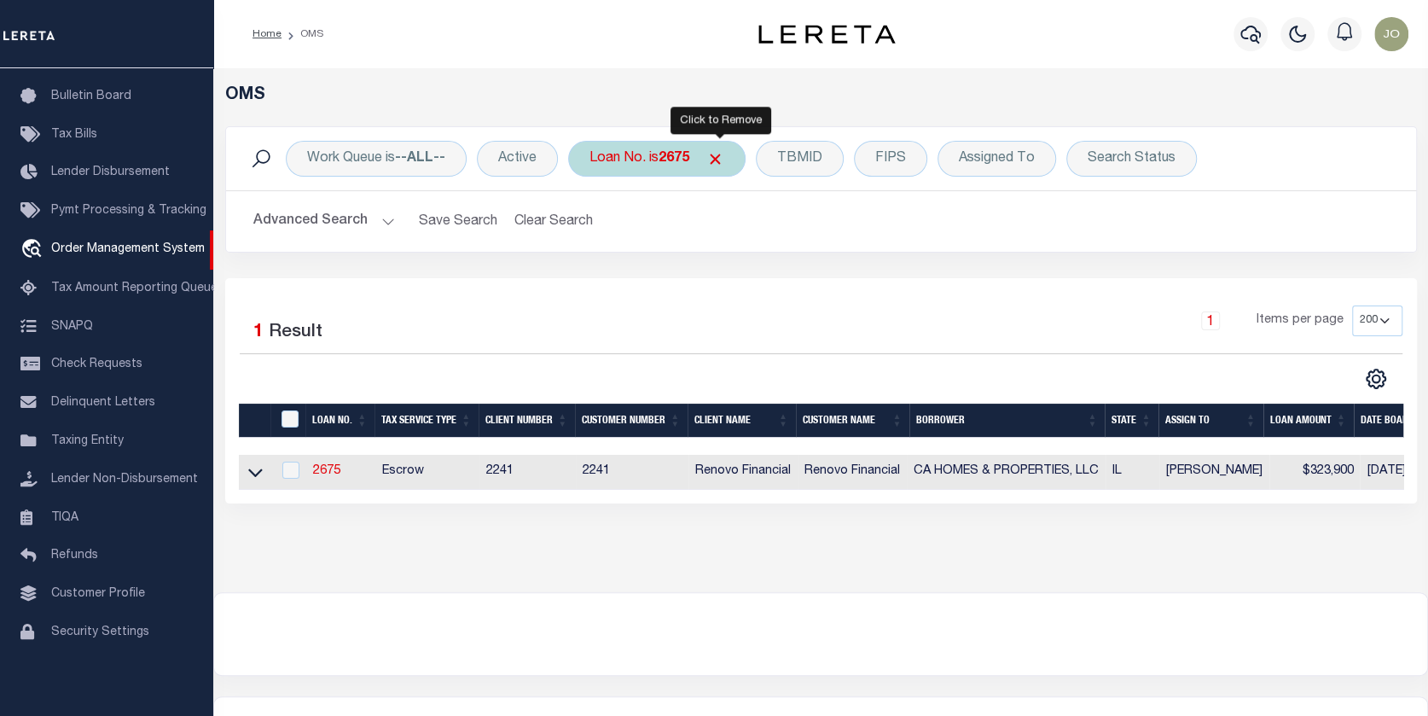
click at [717, 159] on span "Click to Remove" at bounding box center [715, 159] width 18 height 18
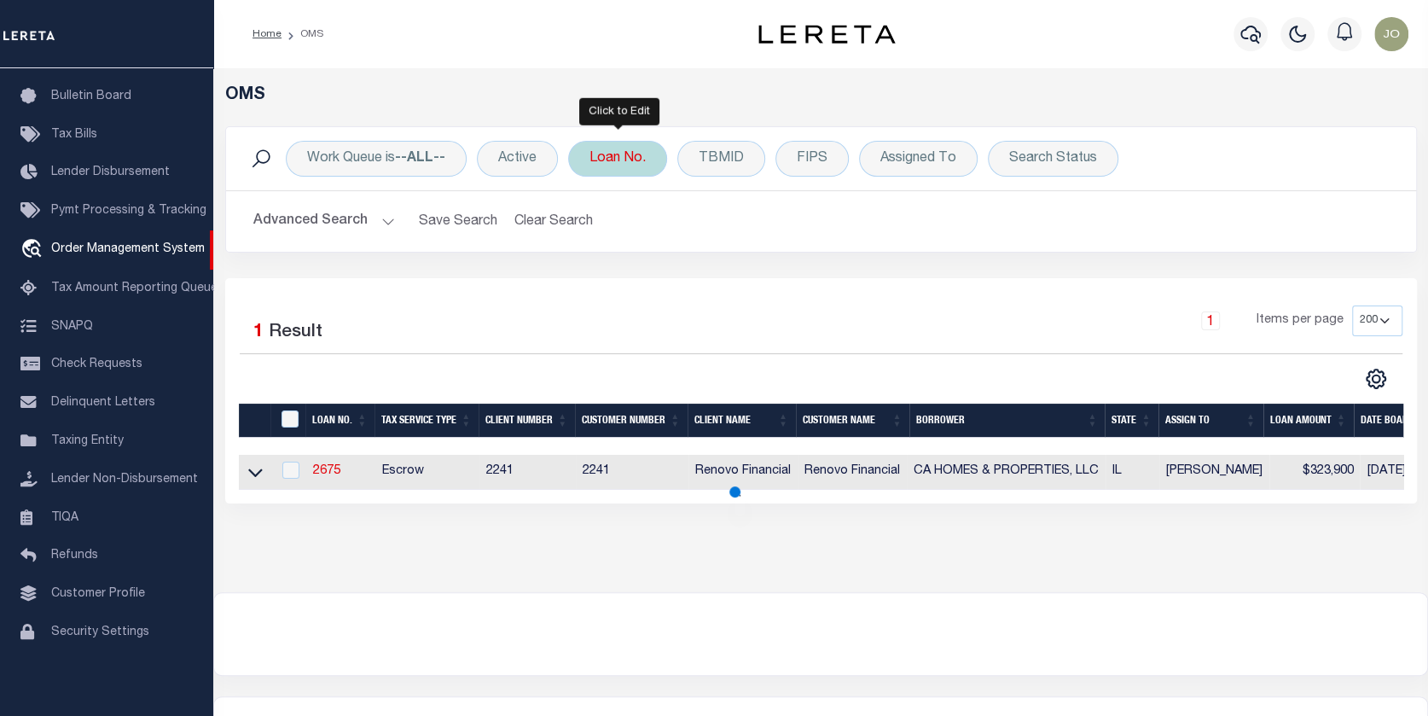
click at [617, 157] on div "Loan No." at bounding box center [617, 159] width 99 height 36
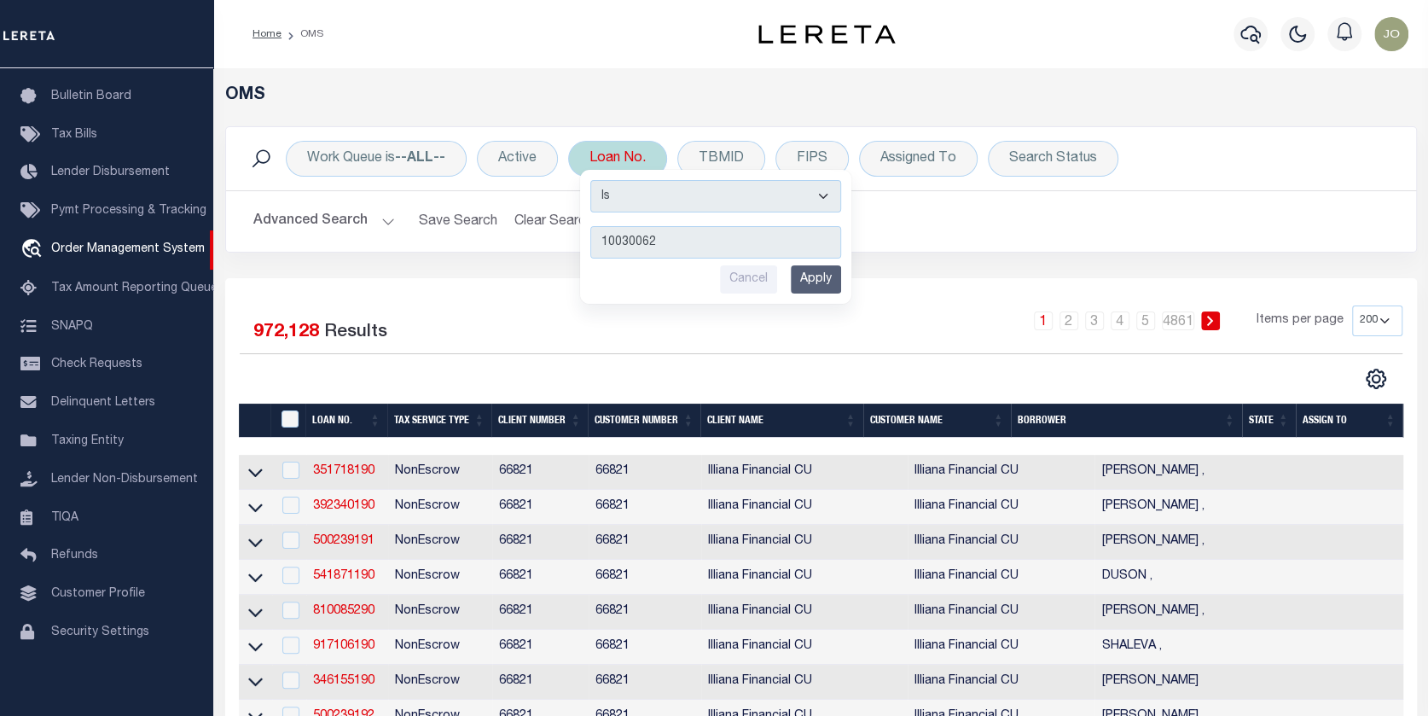
type input "10030062"
click at [810, 273] on input "Apply" at bounding box center [816, 279] width 50 height 28
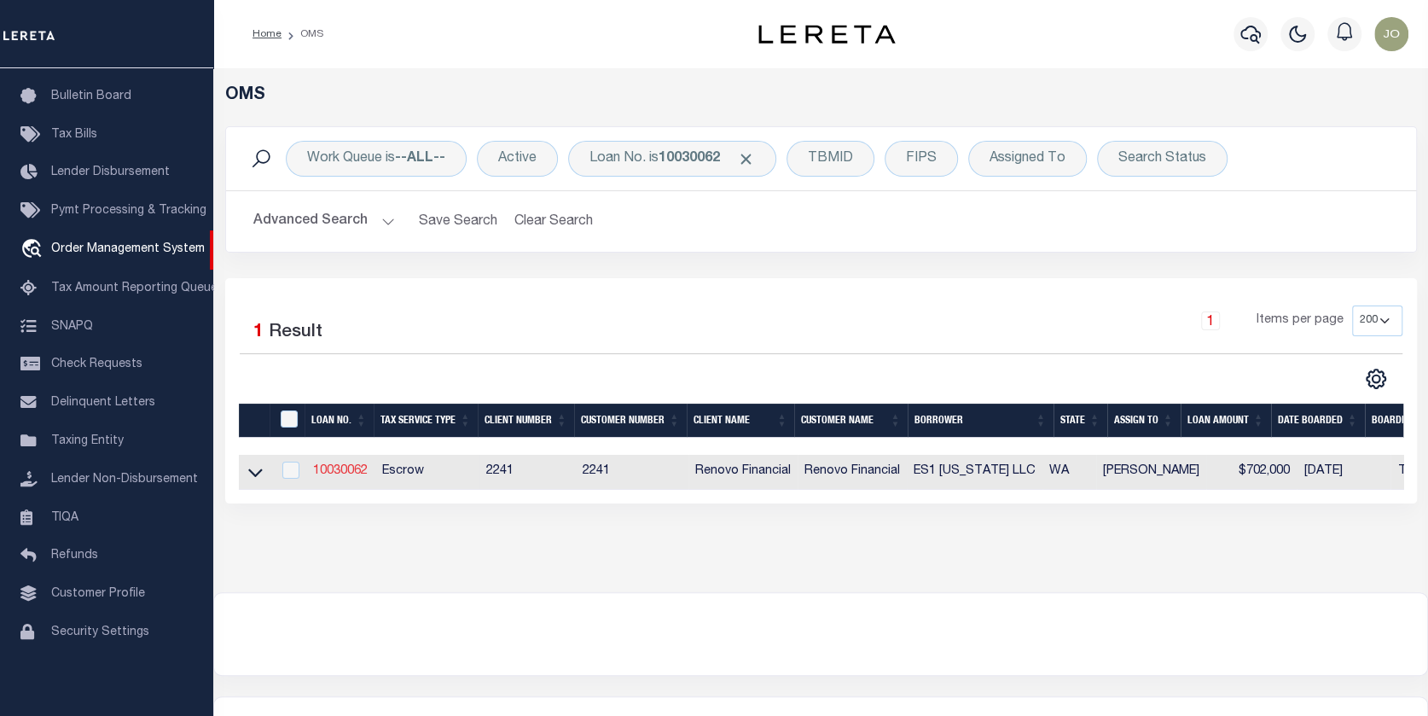
click at [340, 468] on link "10030062" at bounding box center [340, 471] width 55 height 12
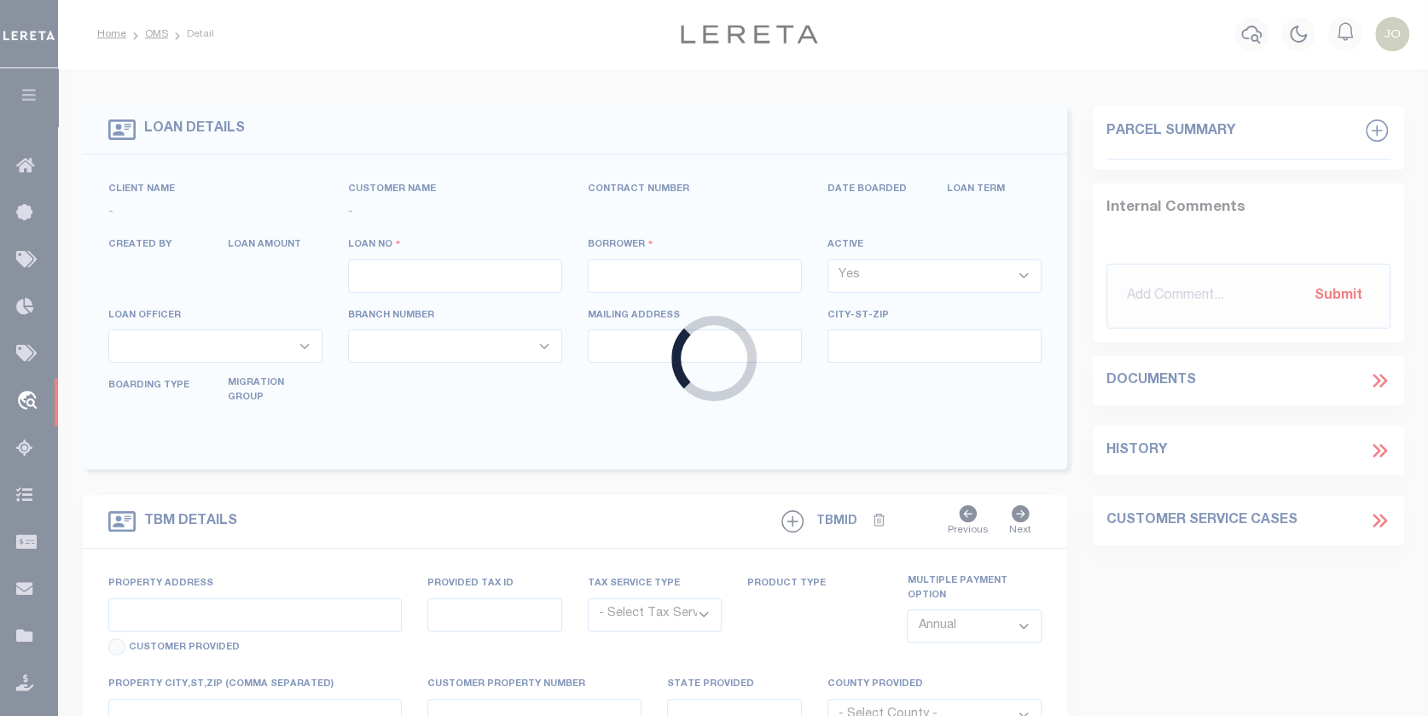
type input "10030062"
type input "ES1 [US_STATE] LLC"
select select
select select "10"
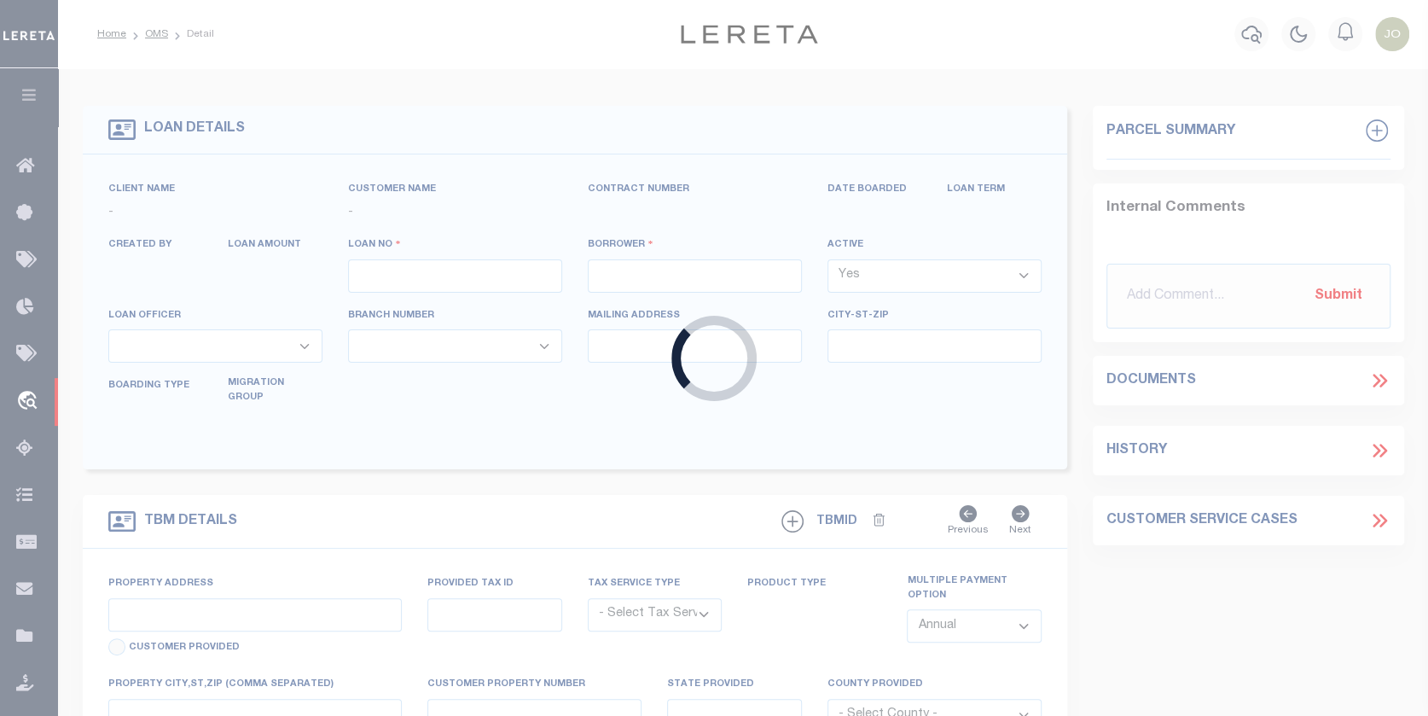
select select "Escrow"
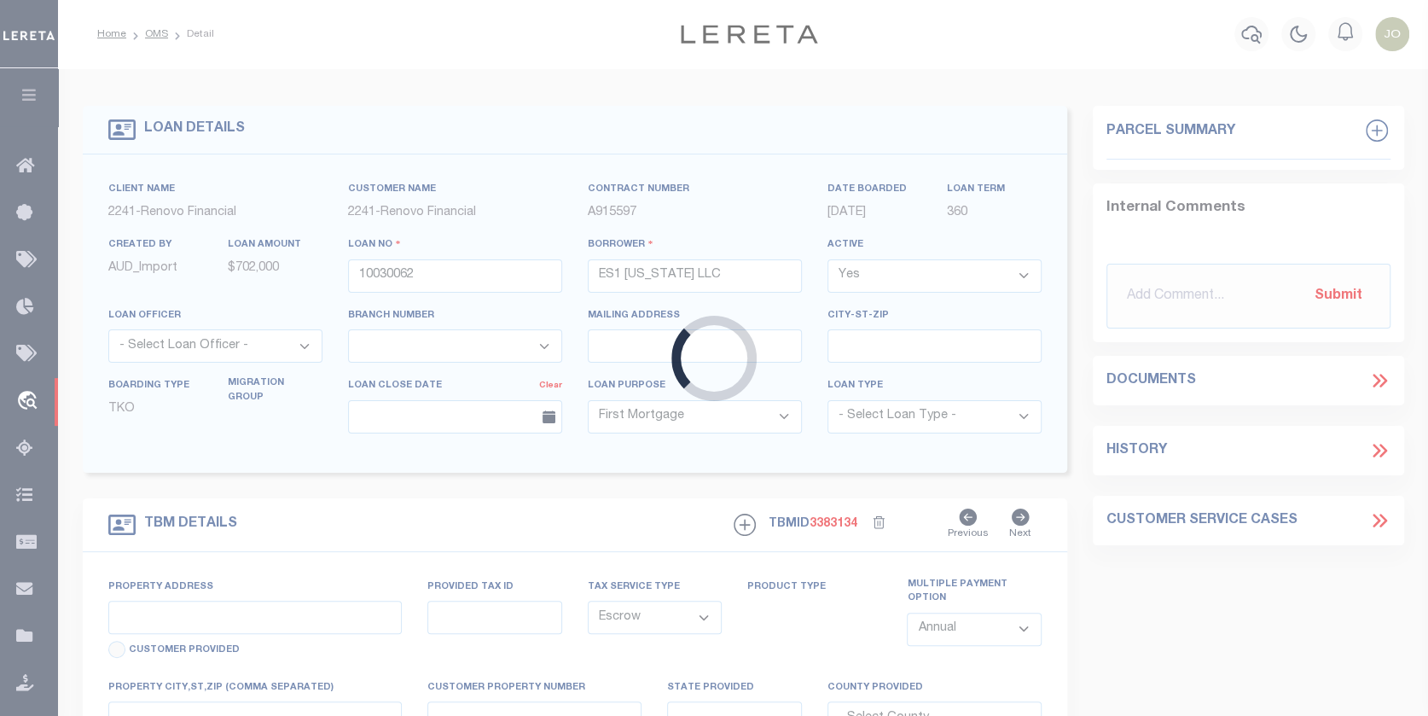
type input "[STREET_ADDRESS]"
type input "189000006008"
select select
type input "[GEOGRAPHIC_DATA]"
type input "a0kUS000005UOA7"
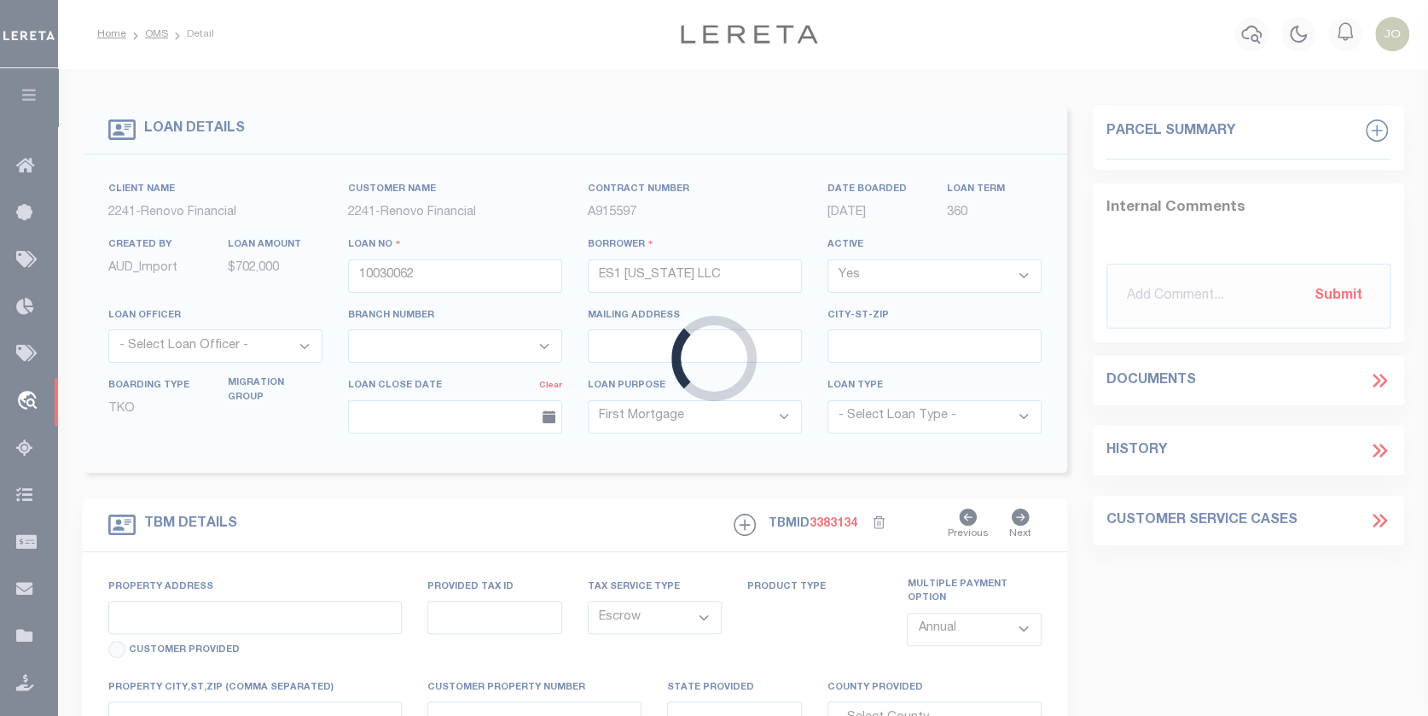
type input "WA"
select select
select select "25067"
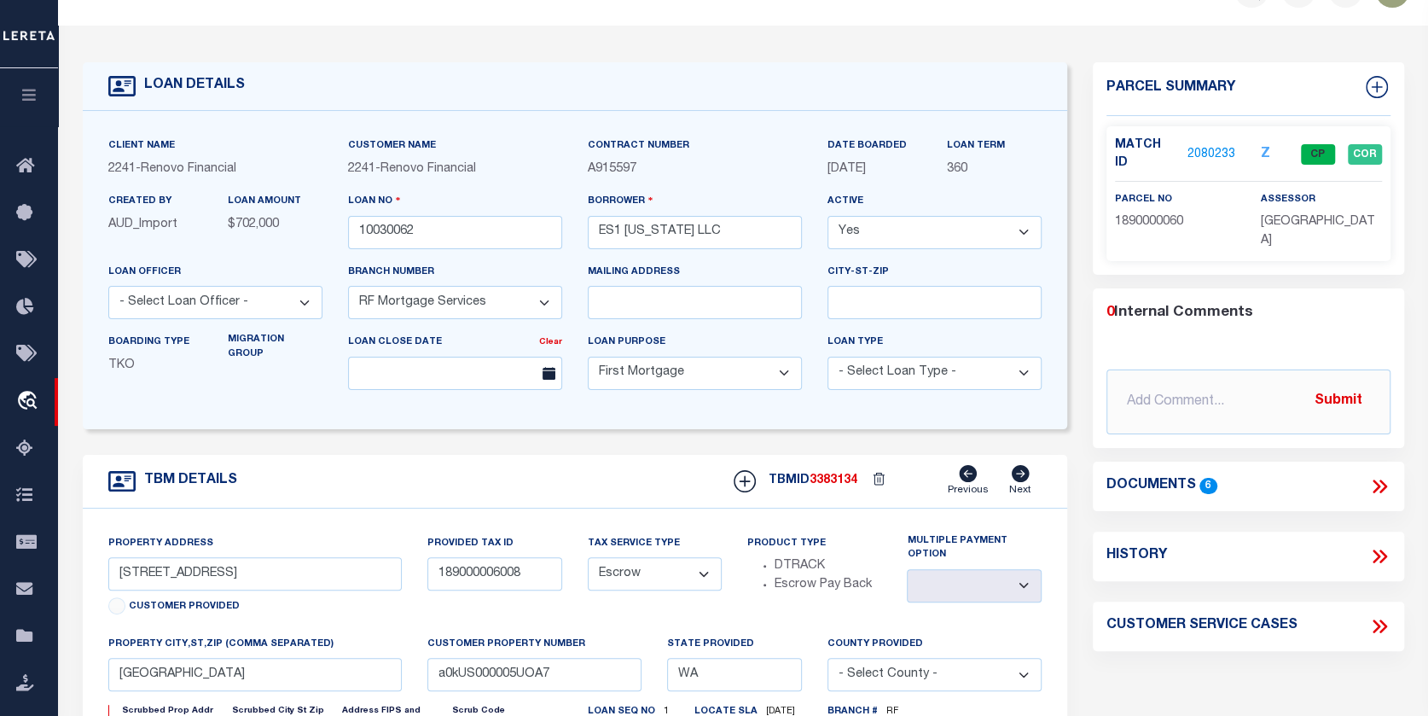
scroll to position [85, 0]
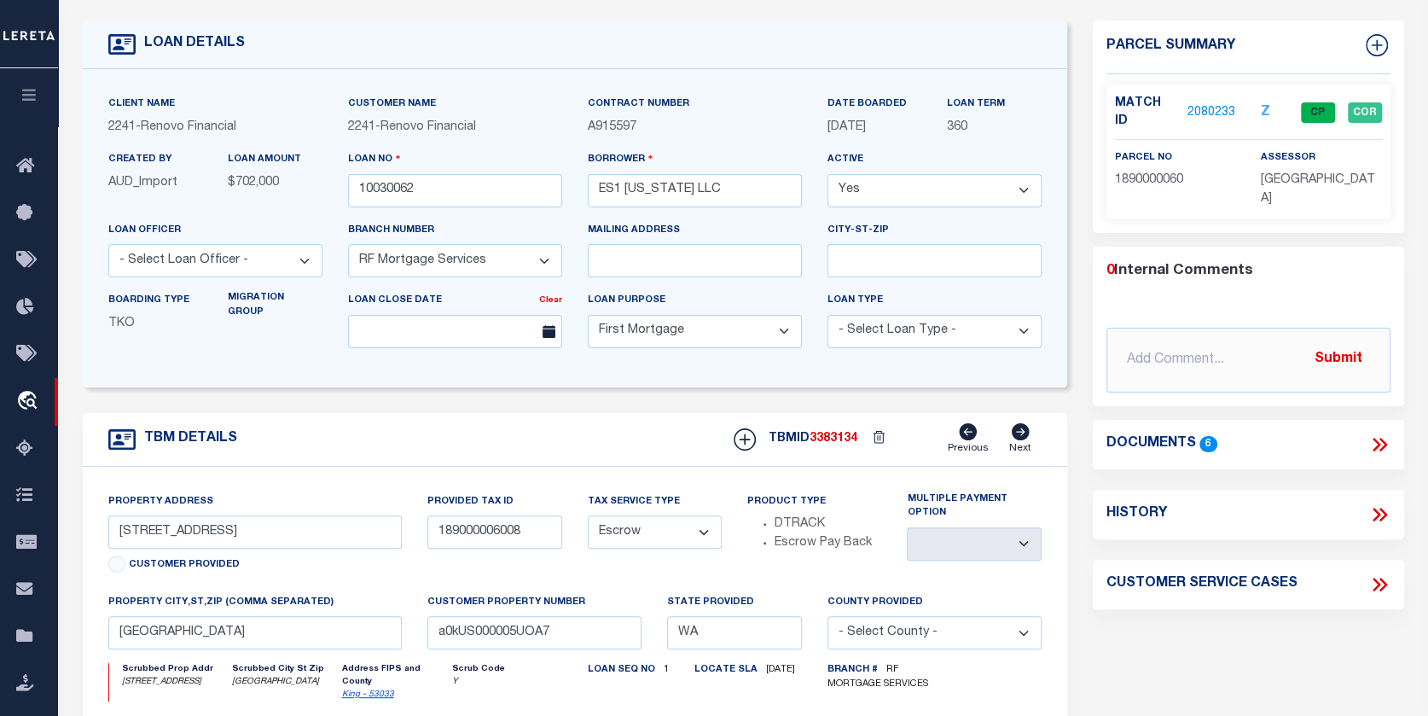
click at [1210, 104] on link "2080233" at bounding box center [1212, 113] width 48 height 18
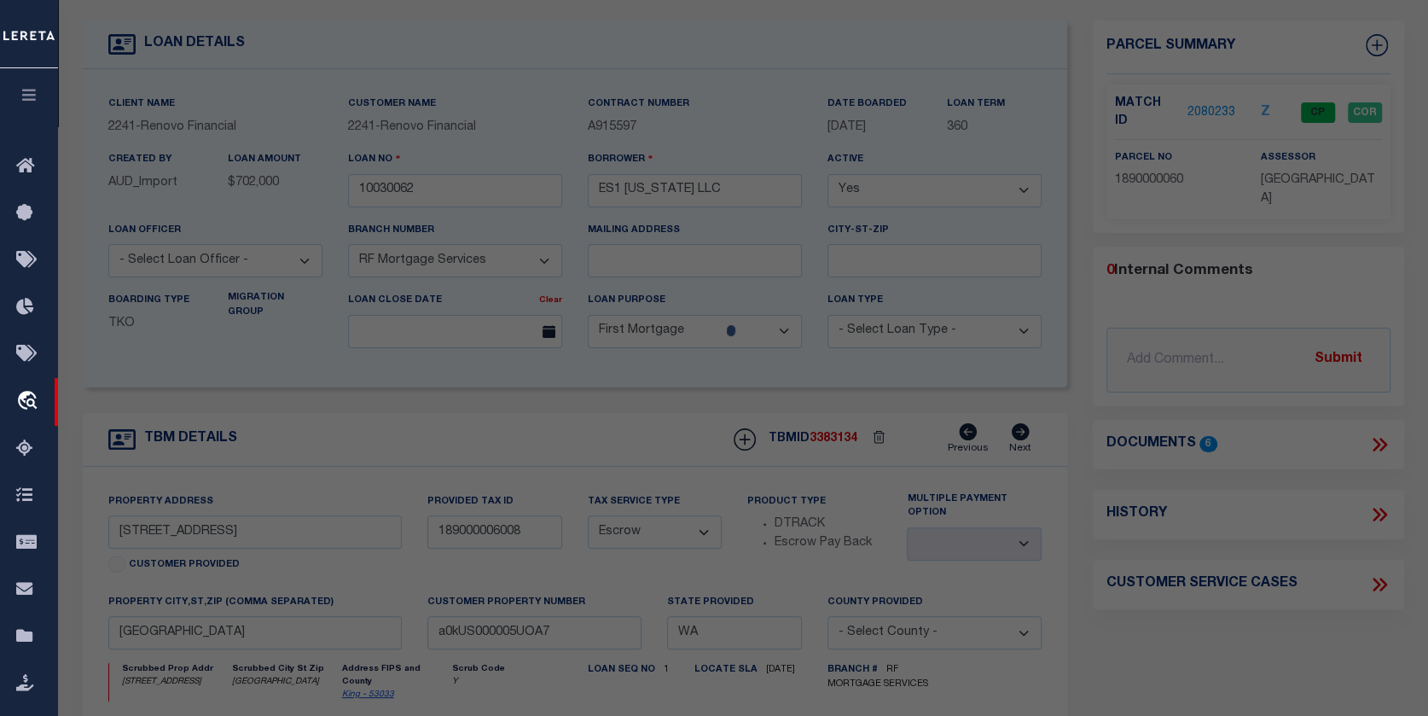
checkbox input "false"
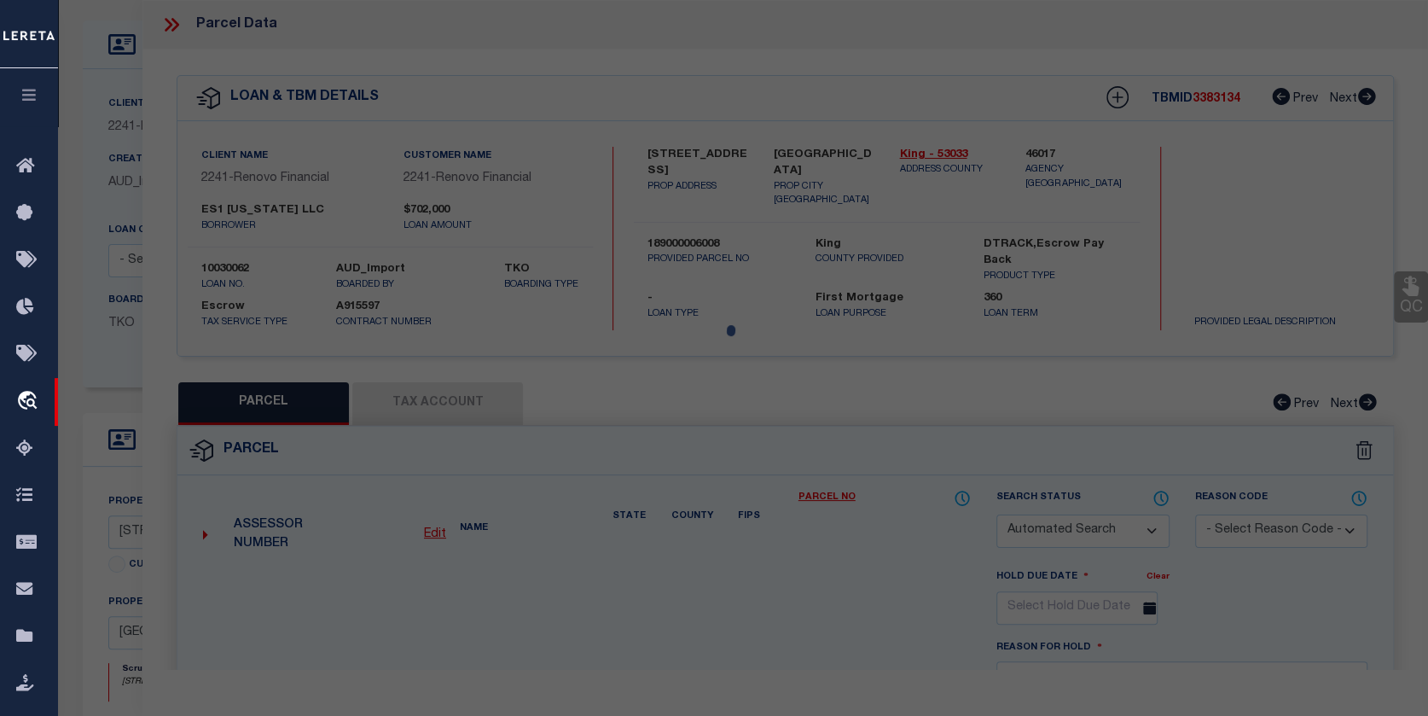
select select "CP"
type input "ES1 [US_STATE] LLC"
select select "AGW"
select select "ADD"
type input "[STREET_ADDRESS]"
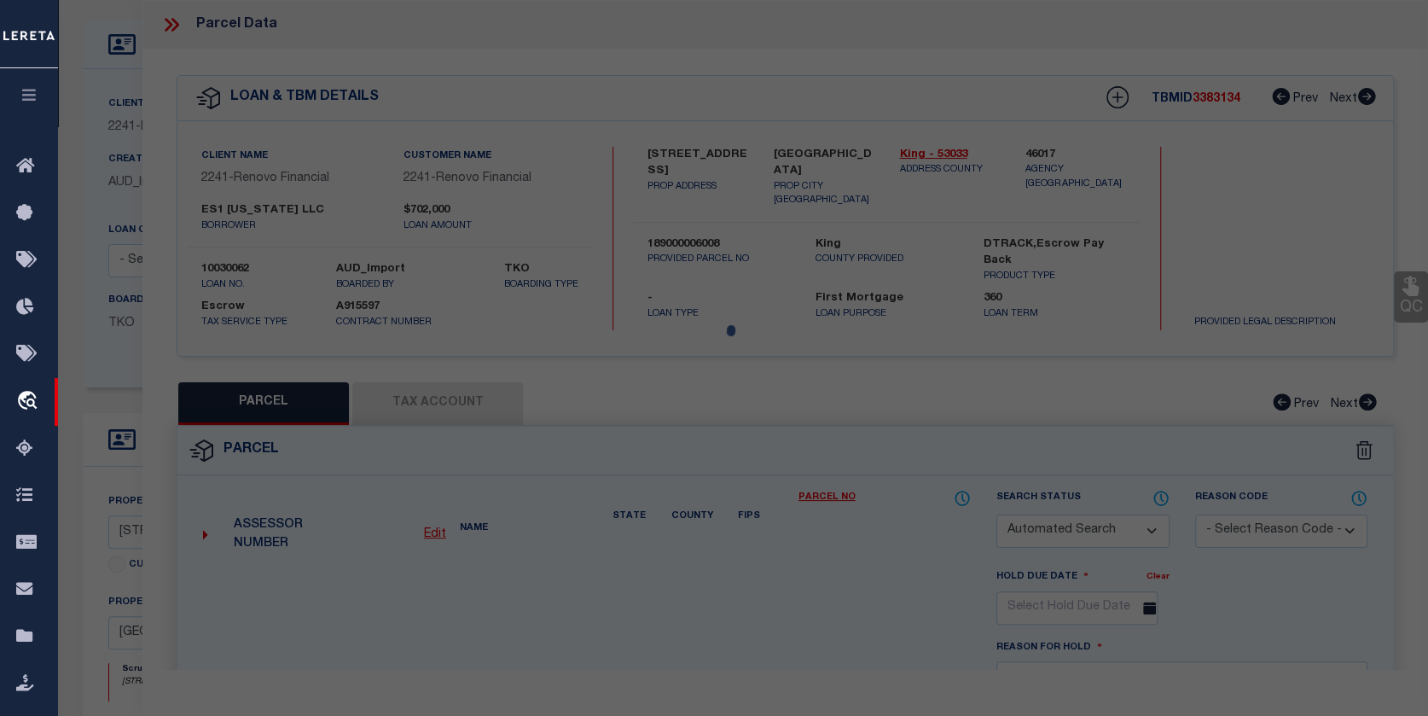
checkbox input "false"
type input "NE 98105"
type textarea "[PERSON_NAME][GEOGRAPHIC_DATA]: 1 Plat Lot: 12"
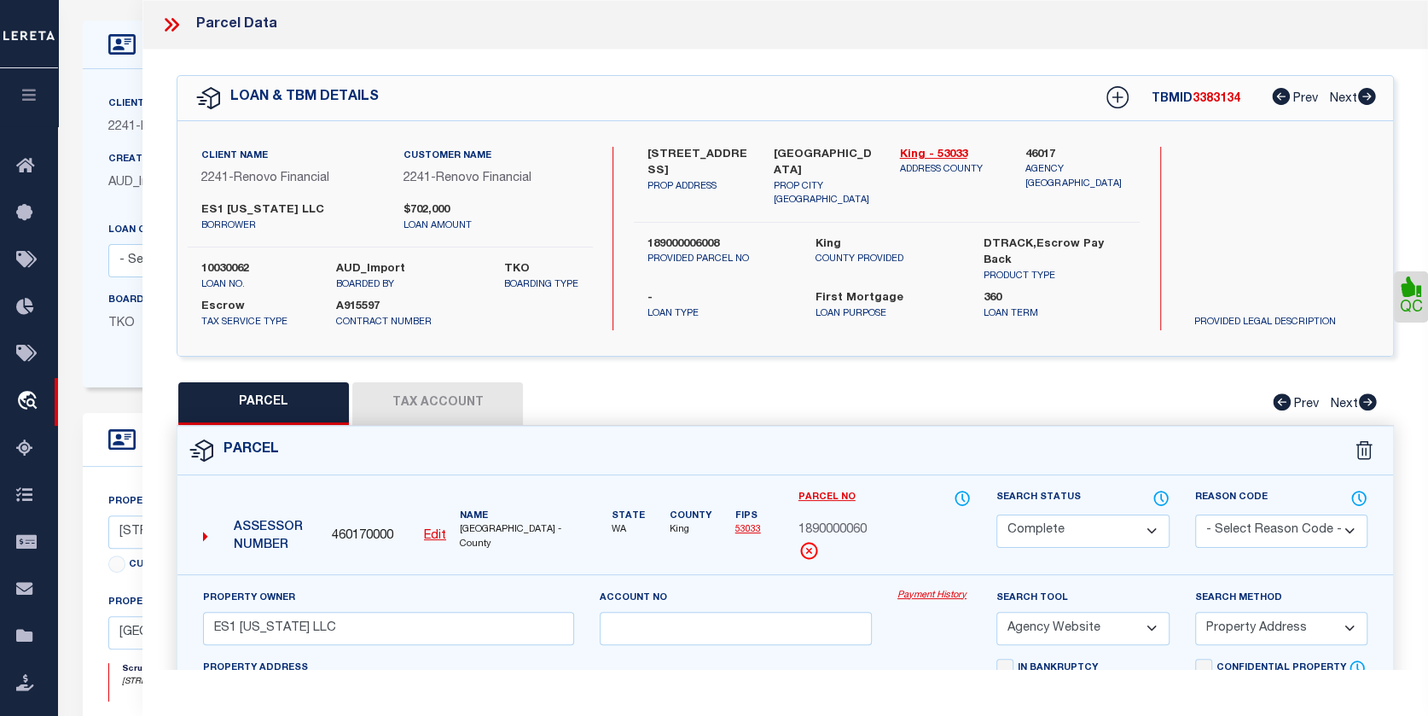
click at [398, 390] on button "Tax Account" at bounding box center [437, 403] width 171 height 43
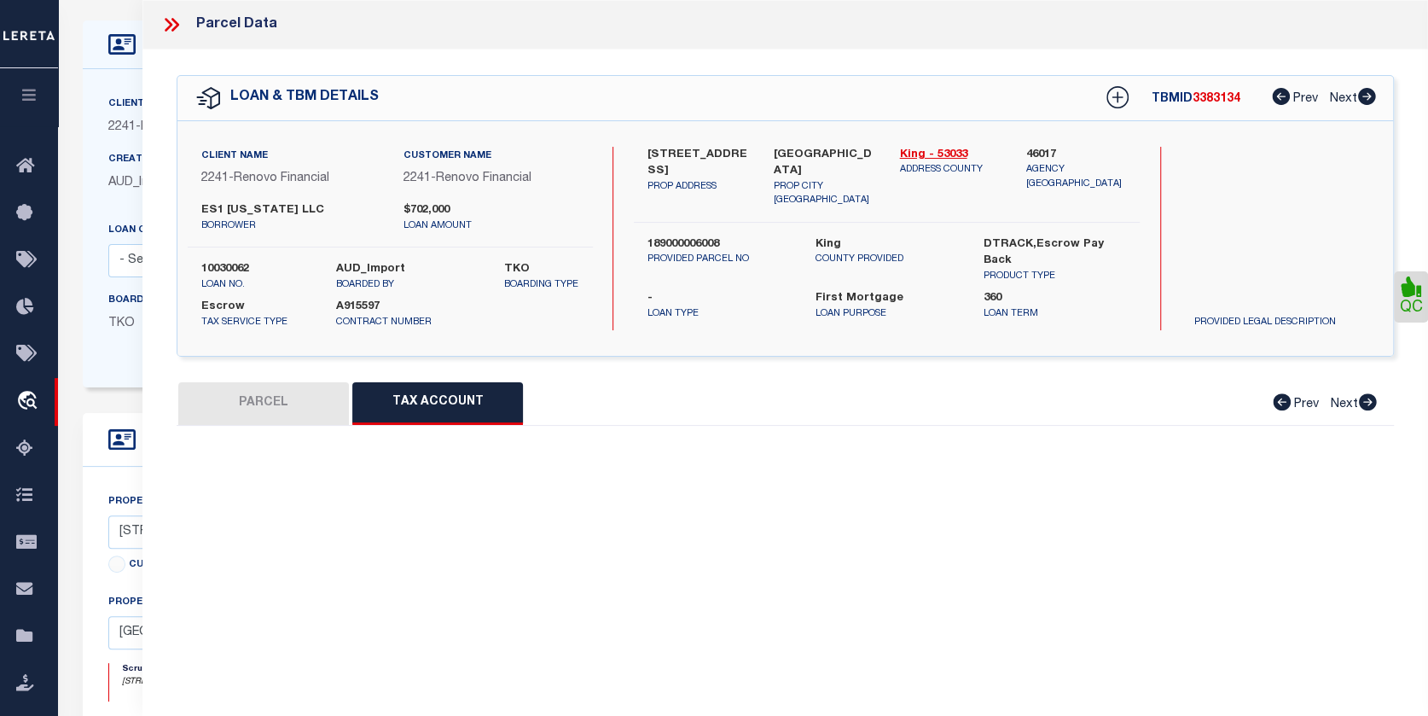
select select "100"
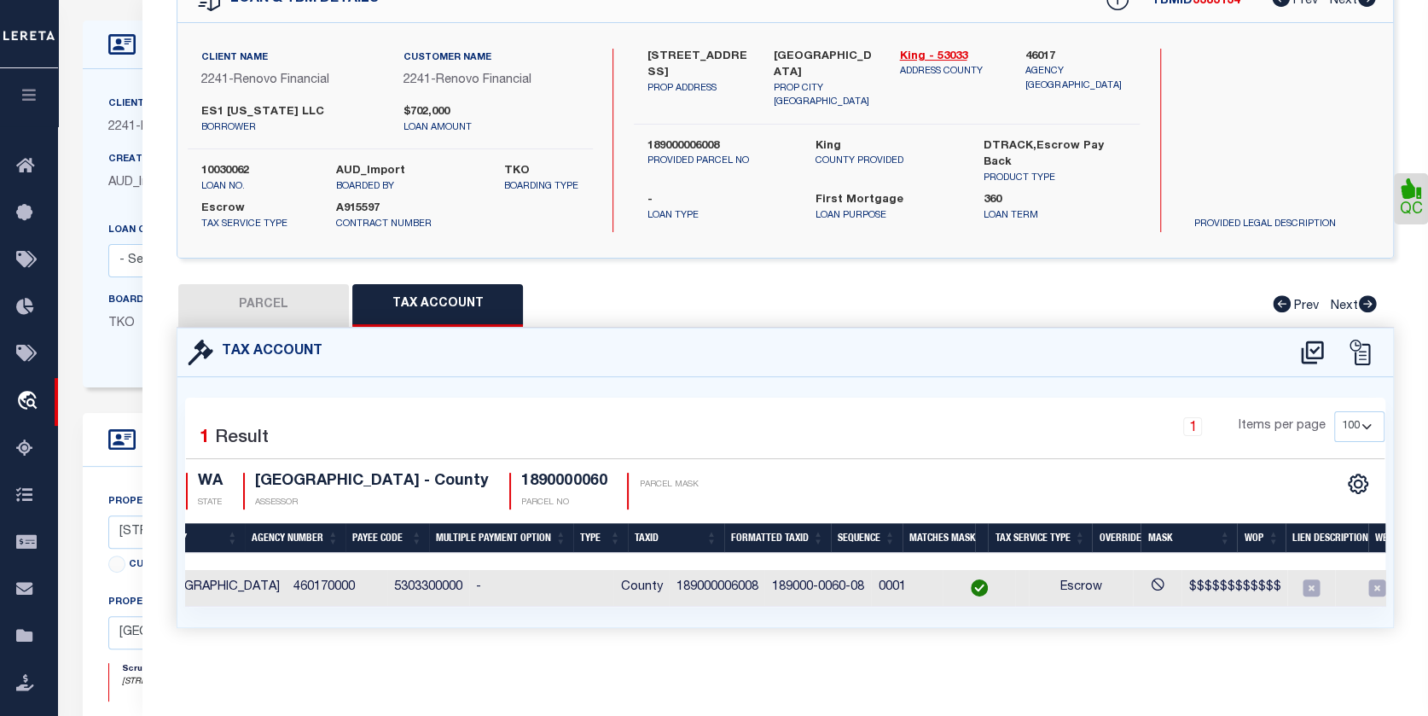
scroll to position [0, 166]
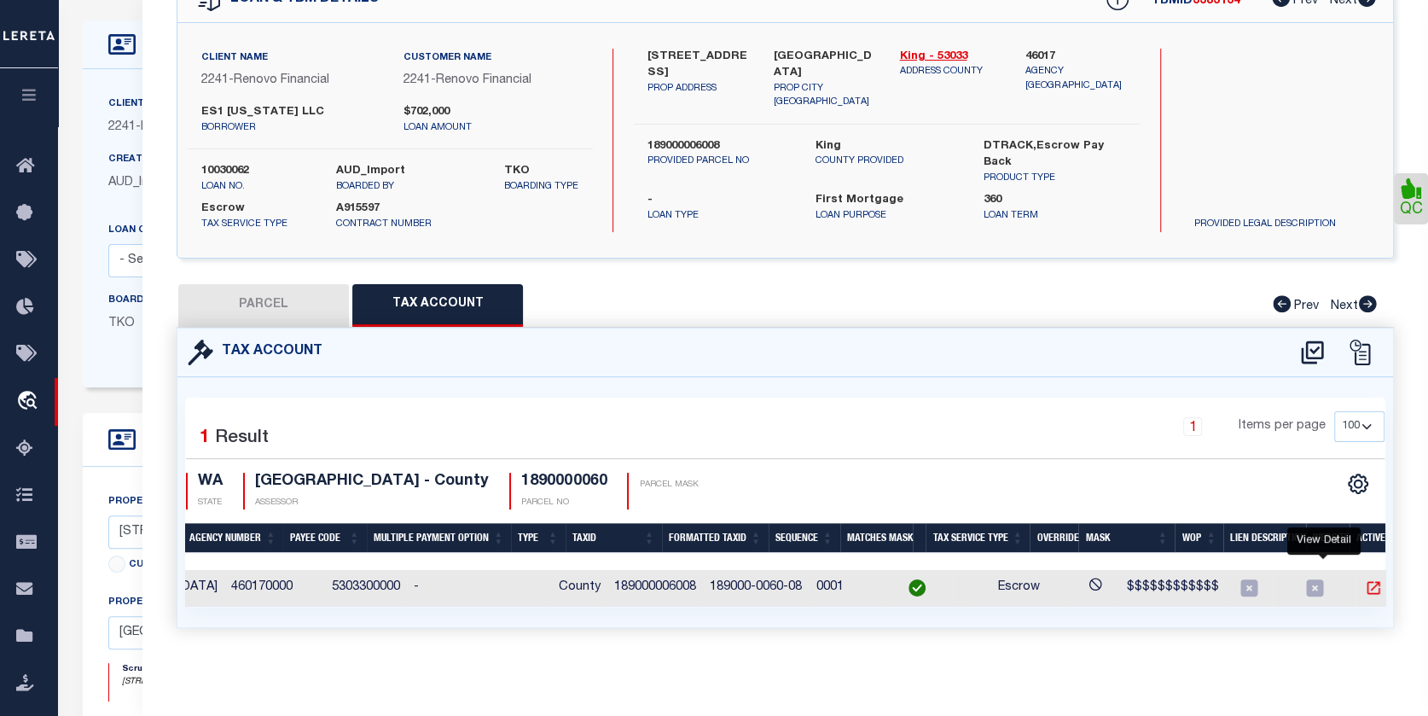
click at [1368, 582] on icon "" at bounding box center [1374, 588] width 13 height 13
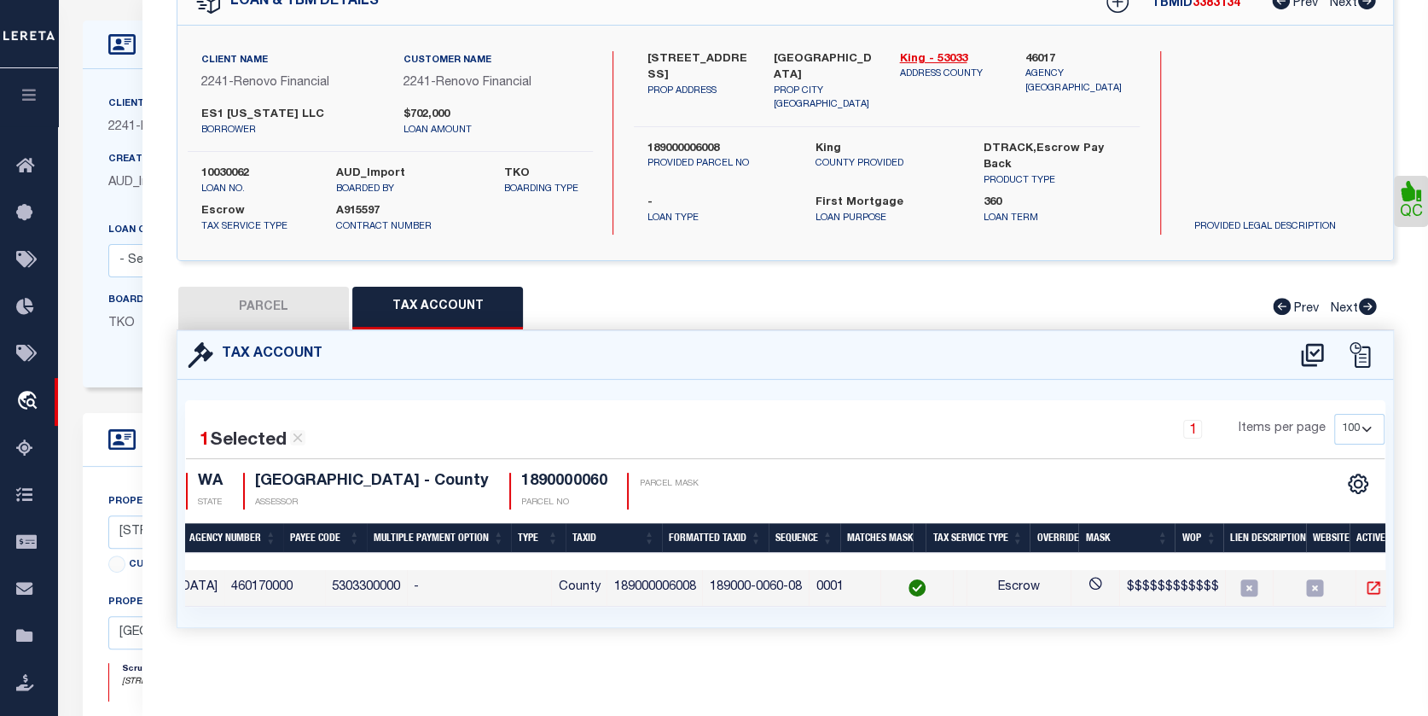
scroll to position [103, 0]
click at [305, 287] on button "PARCEL" at bounding box center [263, 308] width 171 height 43
select select "AS"
select select
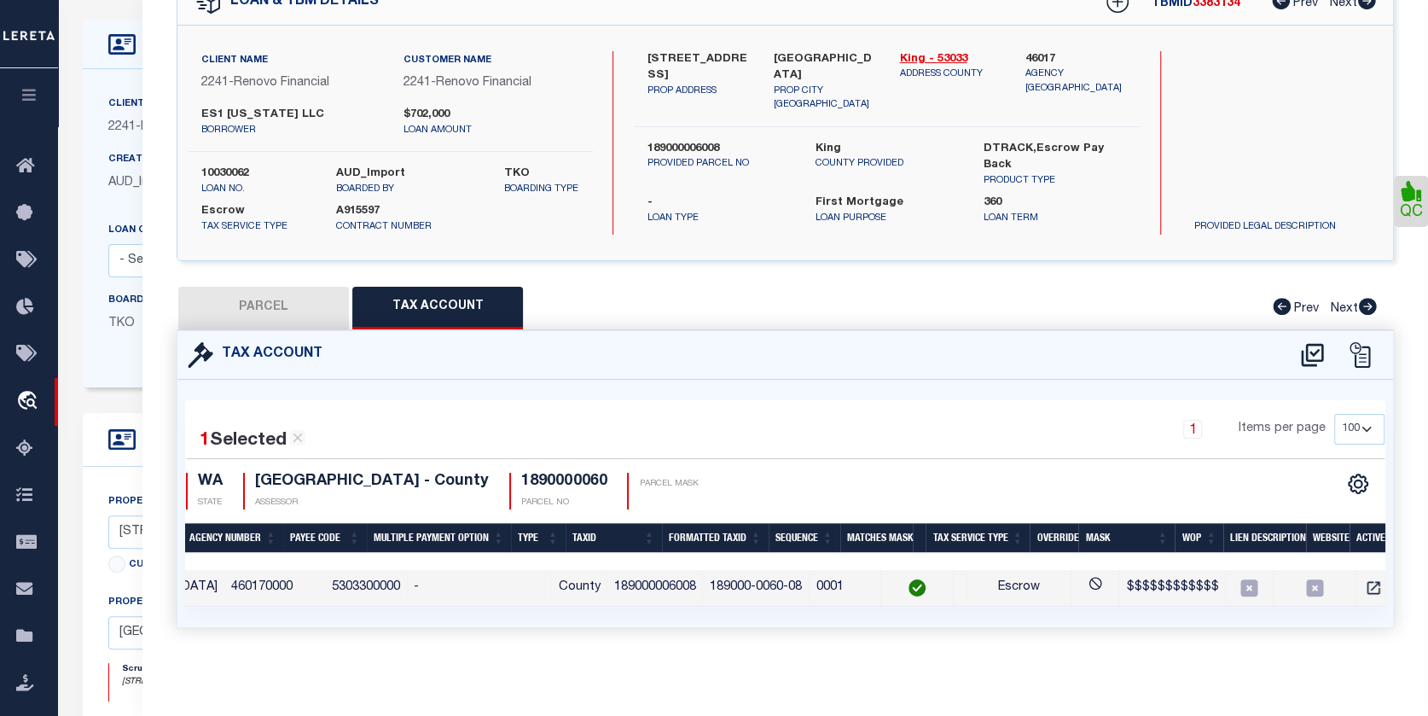
checkbox input "false"
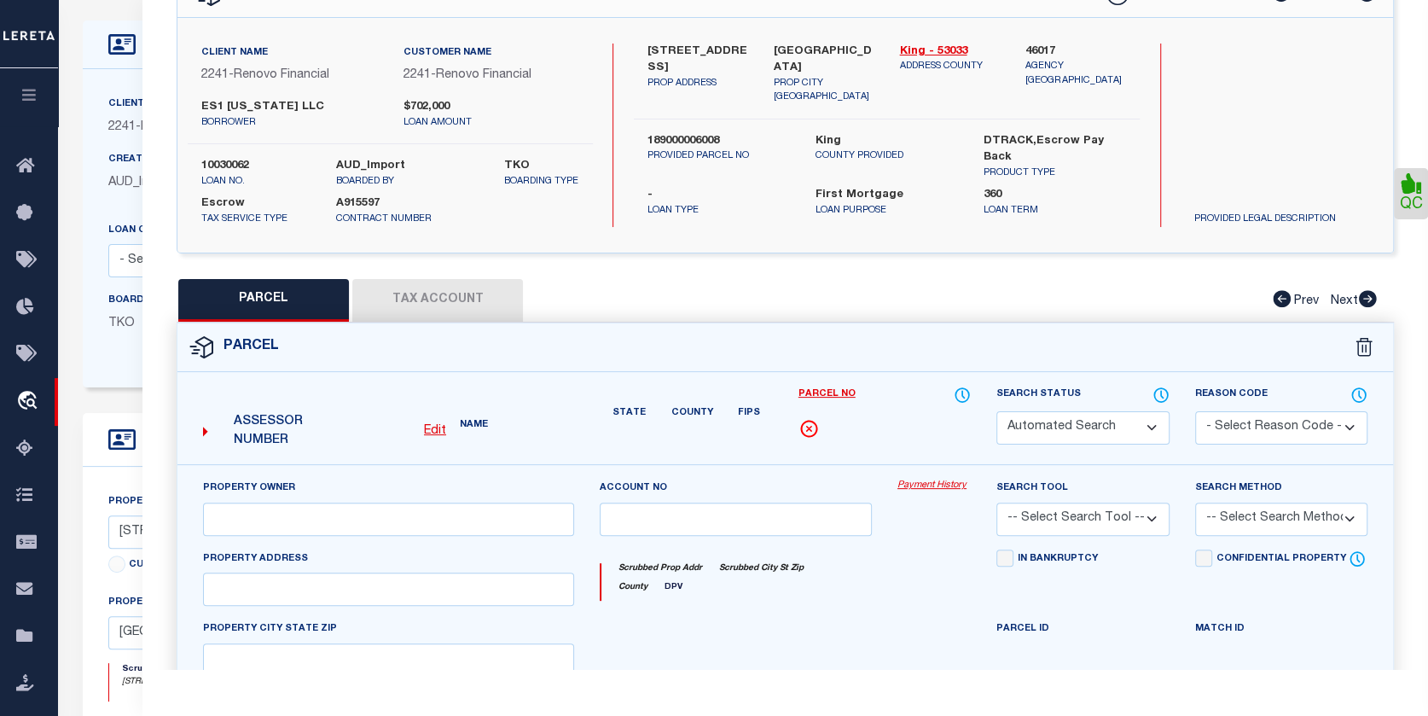
select select "CP"
type input "ES1 [US_STATE] LLC"
select select "AGW"
select select "ADD"
type input "[STREET_ADDRESS]"
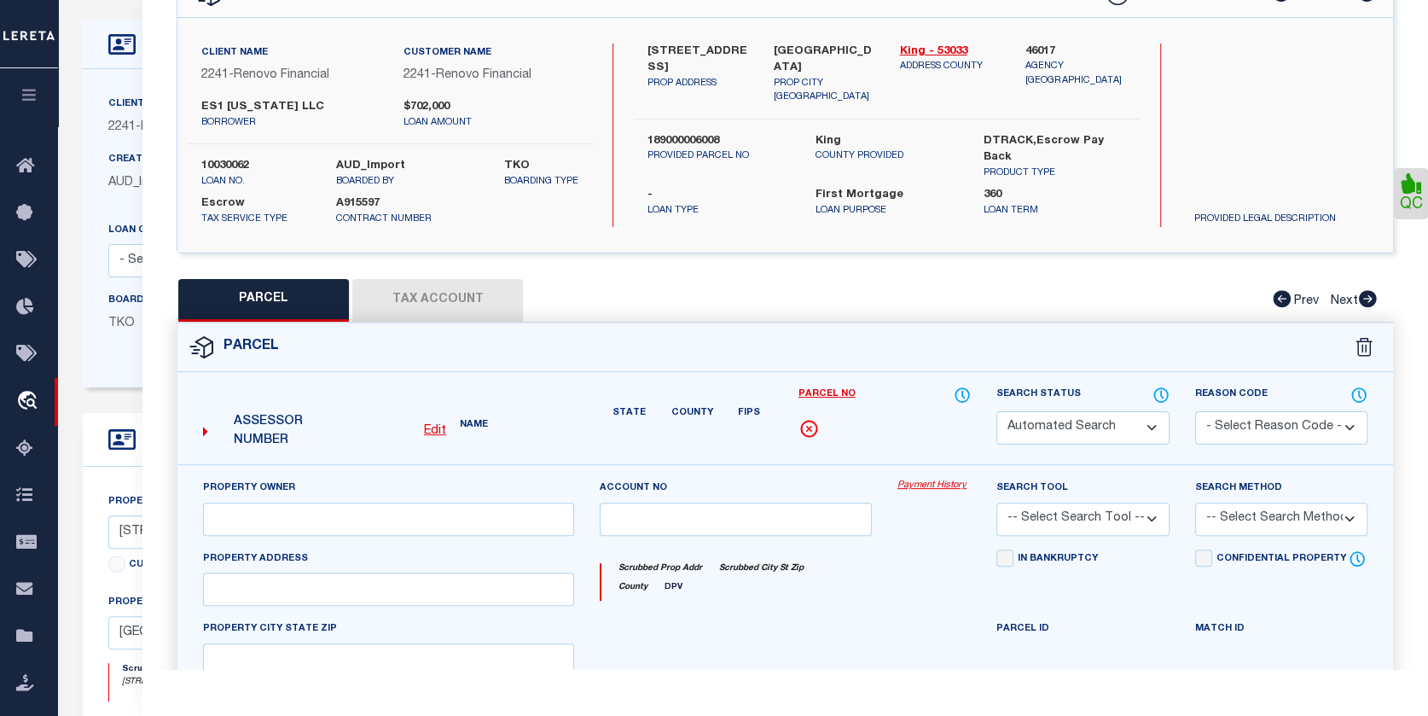
checkbox input "false"
type input "NE 98105"
type textarea "[PERSON_NAME][GEOGRAPHIC_DATA]: 1 Plat Lot: 12"
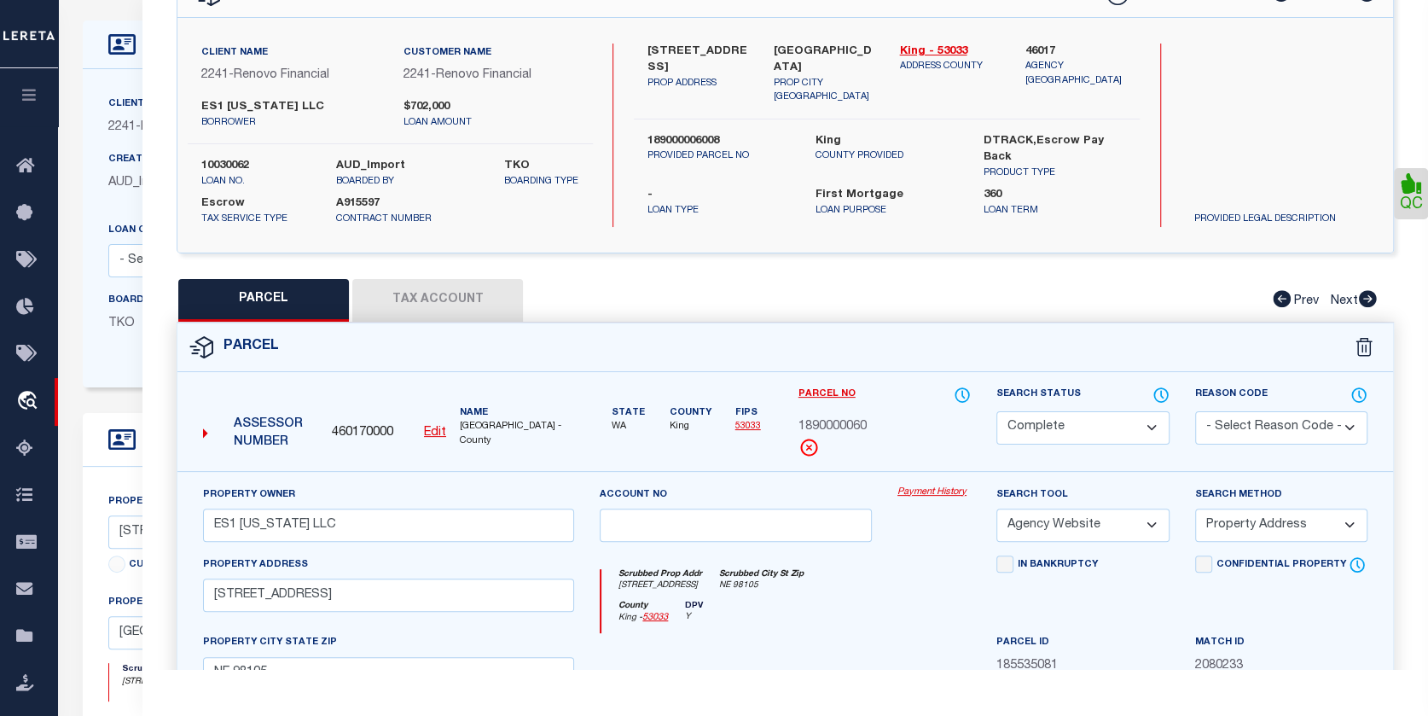
click at [947, 485] on link "Payment History" at bounding box center [933, 492] width 73 height 15
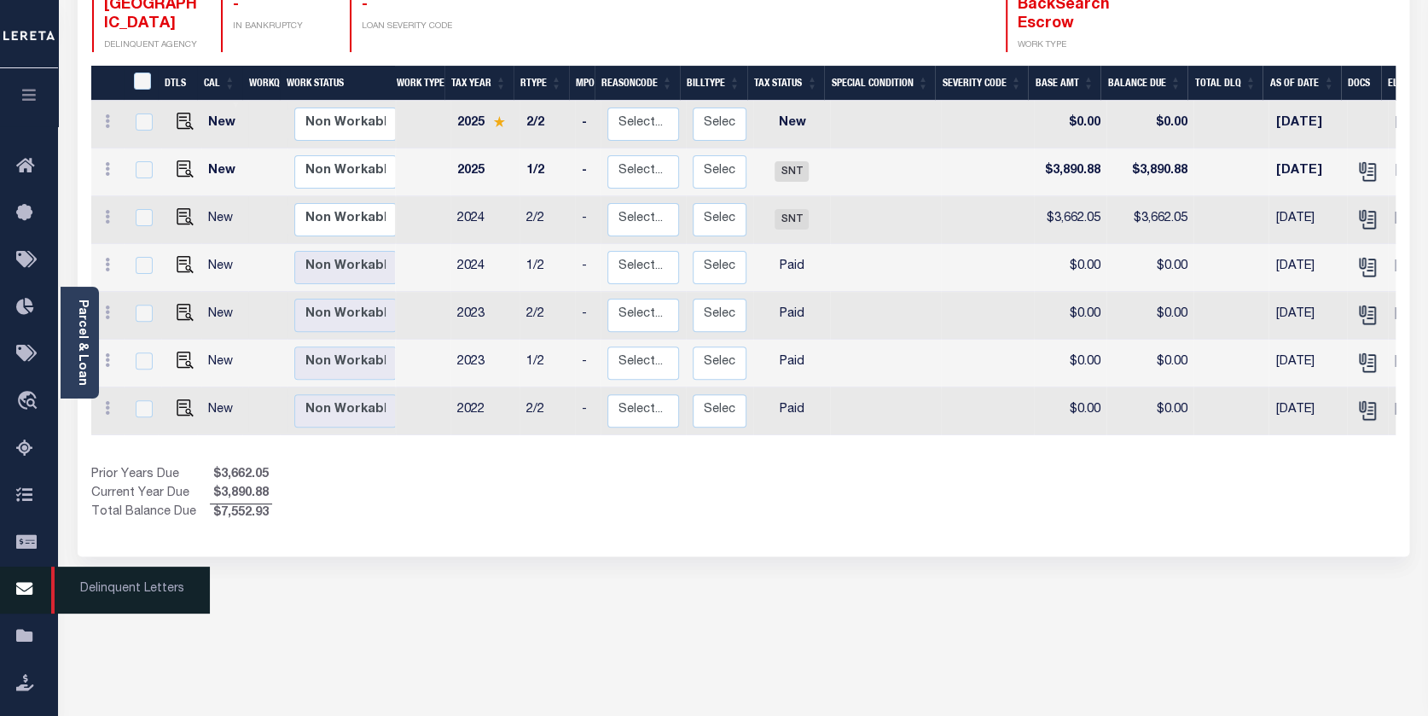
scroll to position [335, 0]
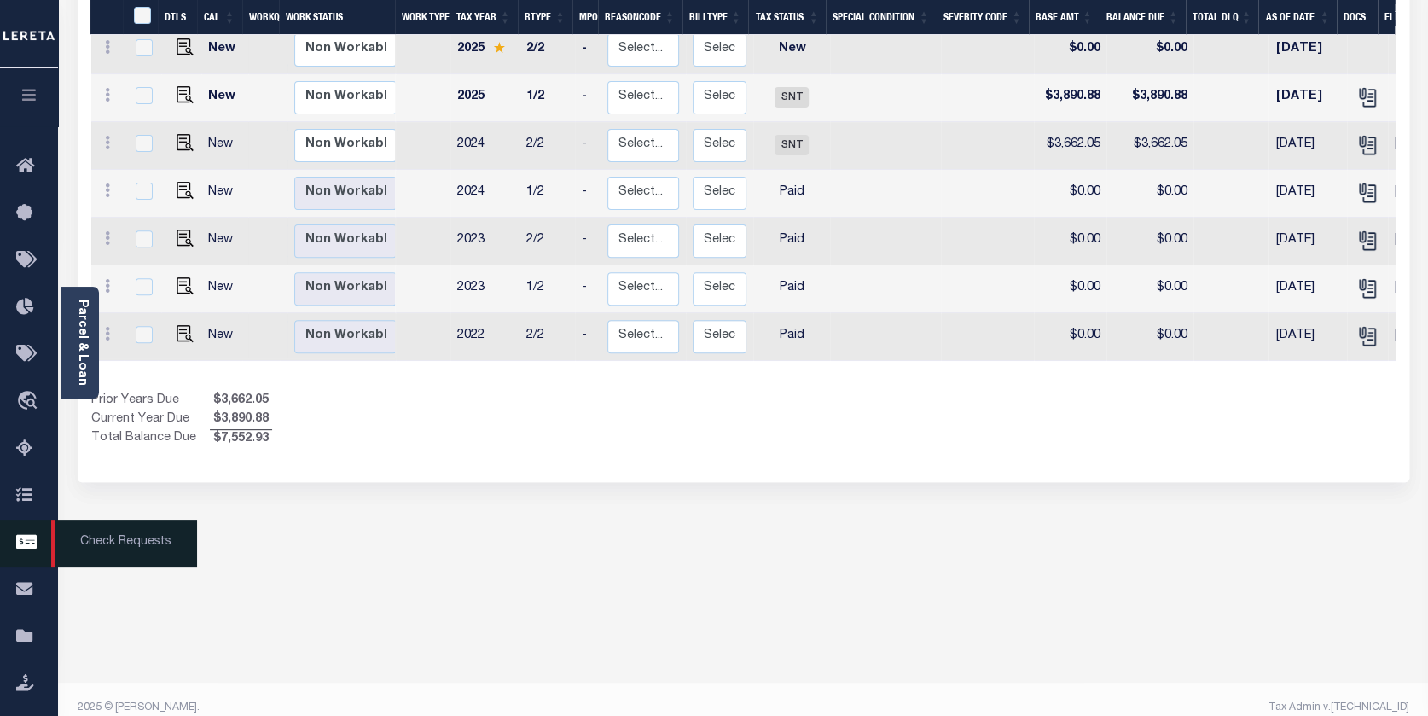
click at [32, 543] on icon at bounding box center [29, 542] width 27 height 21
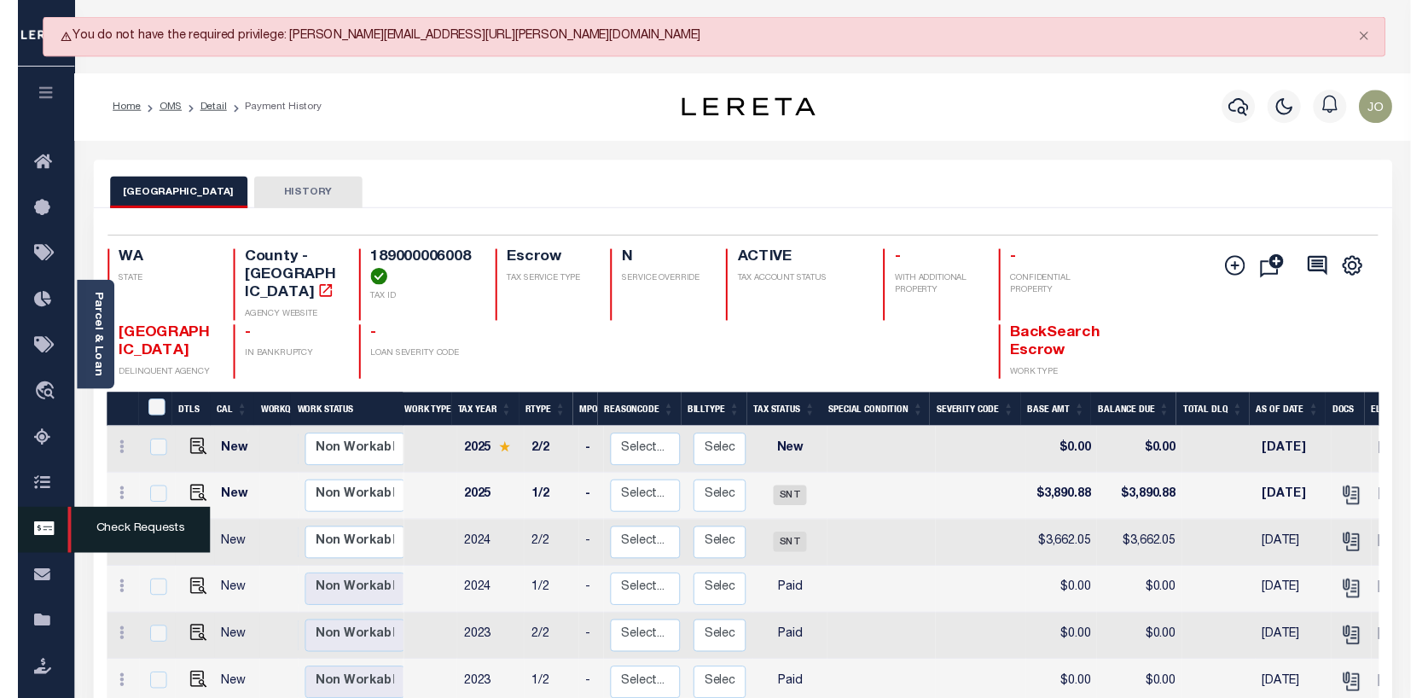
scroll to position [0, 0]
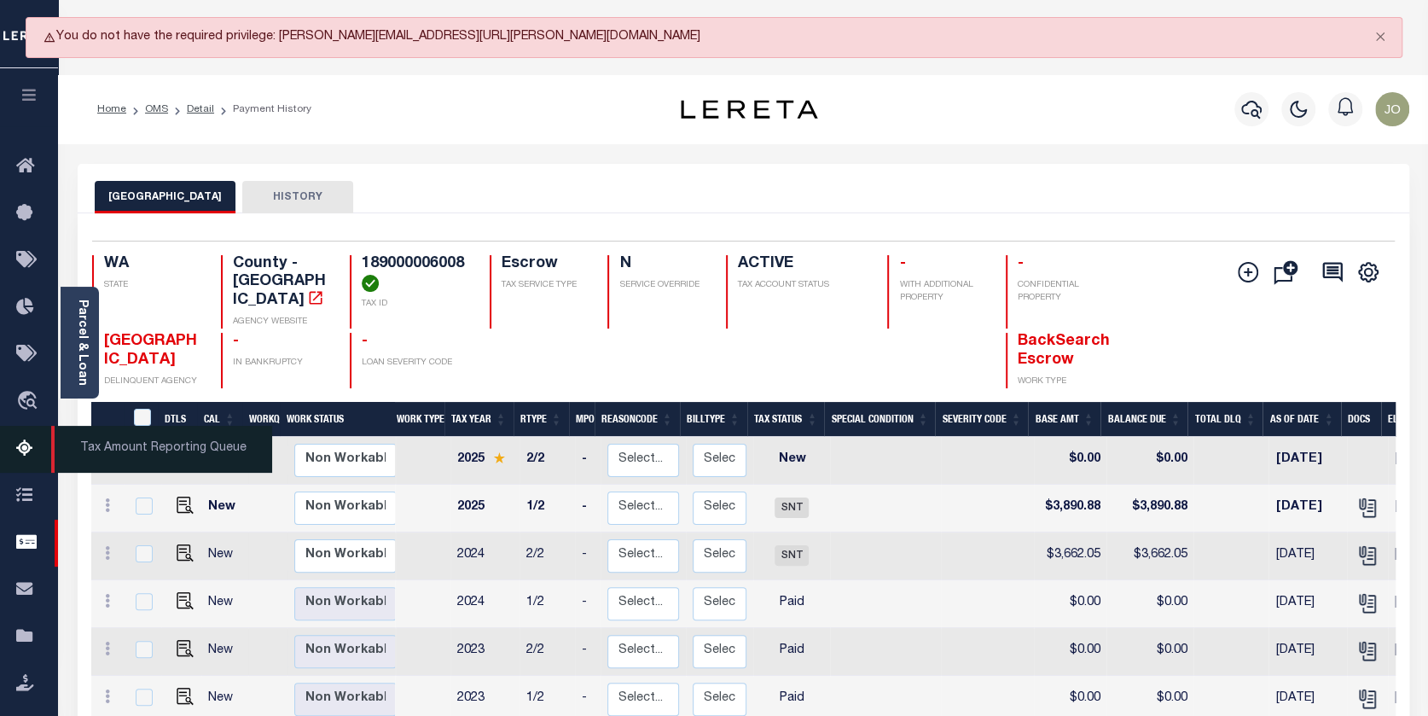
click at [29, 441] on icon at bounding box center [29, 449] width 27 height 21
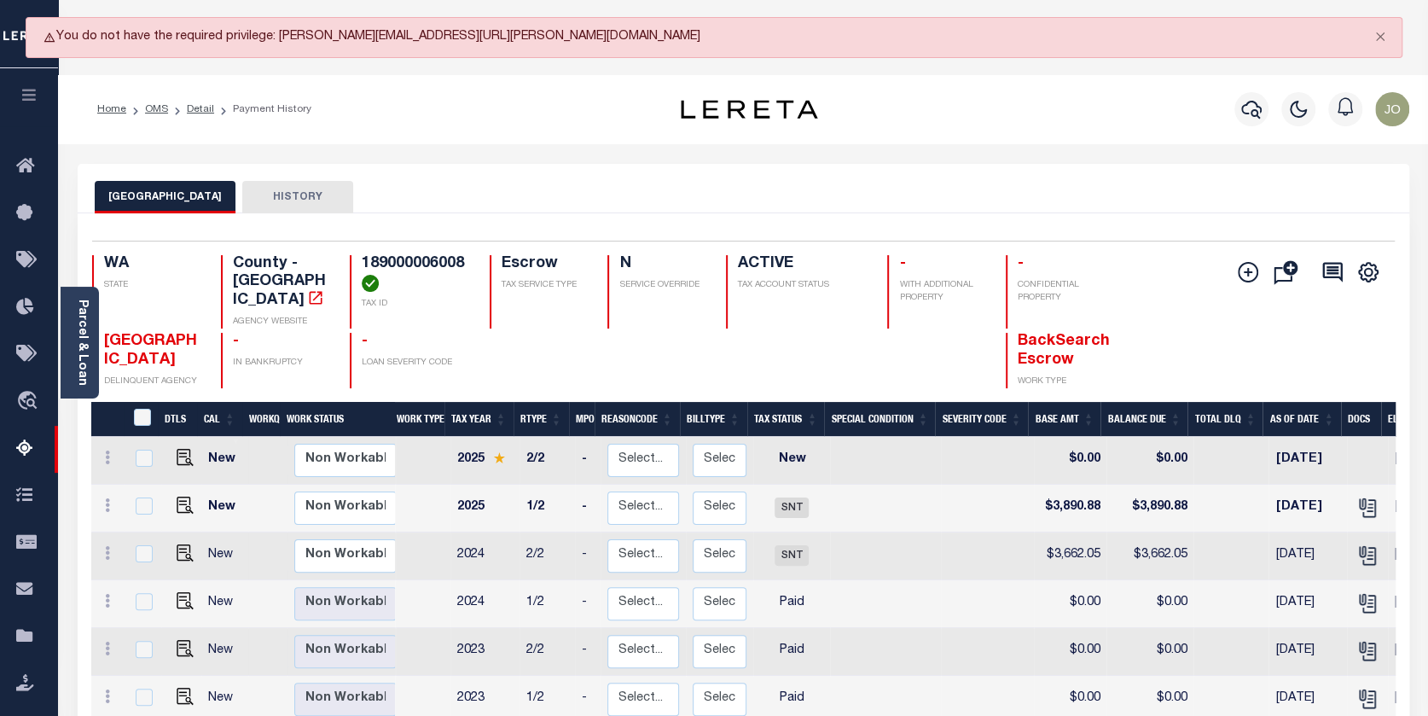
click at [186, 197] on div "KING COUNTY HISTORY Selected 7 Results 1" at bounding box center [744, 528] width 1332 height 729
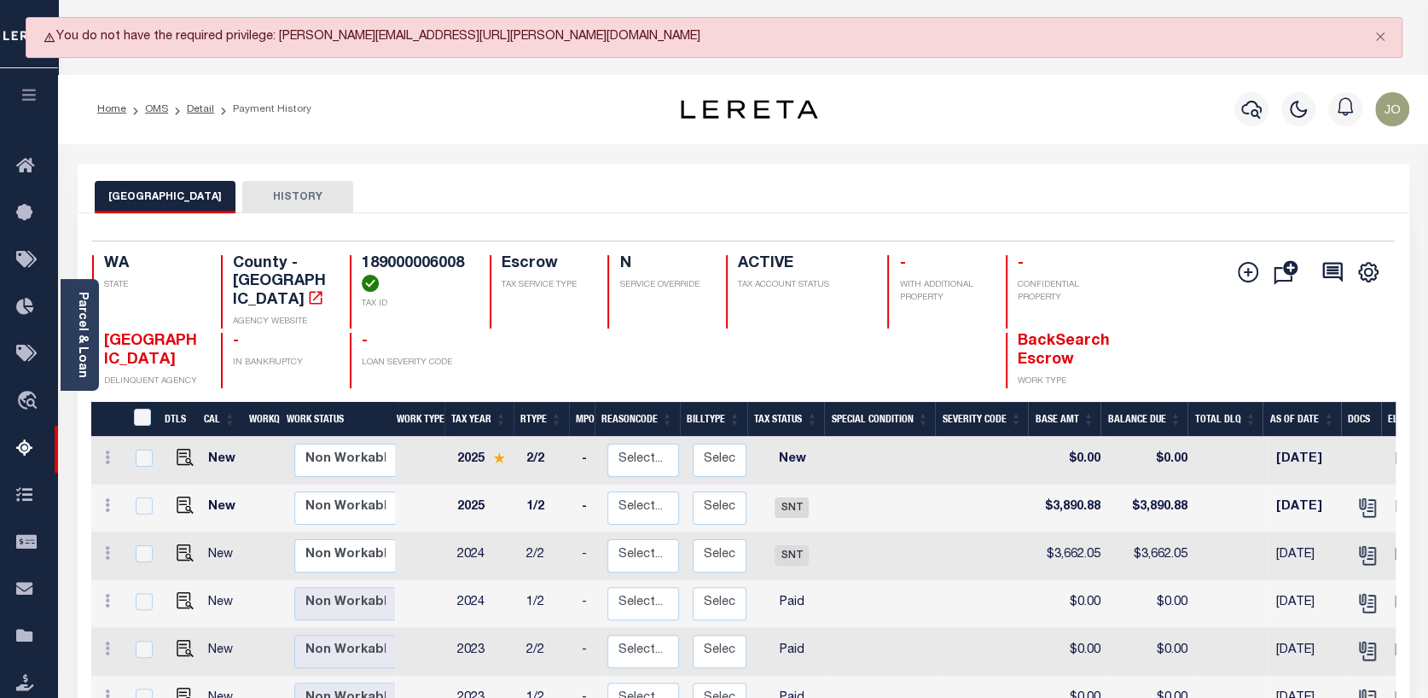
drag, startPoint x: 615, startPoint y: 76, endPoint x: 558, endPoint y: 72, distance: 57.3
click at [559, 72] on body "You do not have the required privilege: [PERSON_NAME][EMAIL_ADDRESS][URL][PERSO…" at bounding box center [714, 580] width 1428 height 1127
